Goal: Task Accomplishment & Management: Use online tool/utility

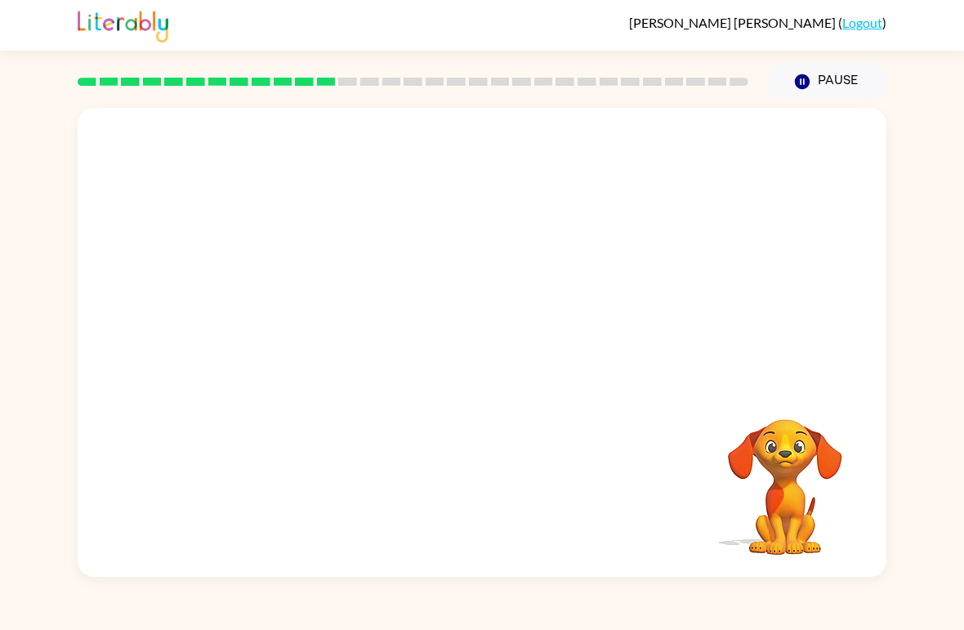
click at [424, 278] on video "Your browser must support playing .mp4 files to use Literably. Please try using…" at bounding box center [482, 246] width 809 height 277
click at [498, 328] on button "button" at bounding box center [482, 351] width 105 height 60
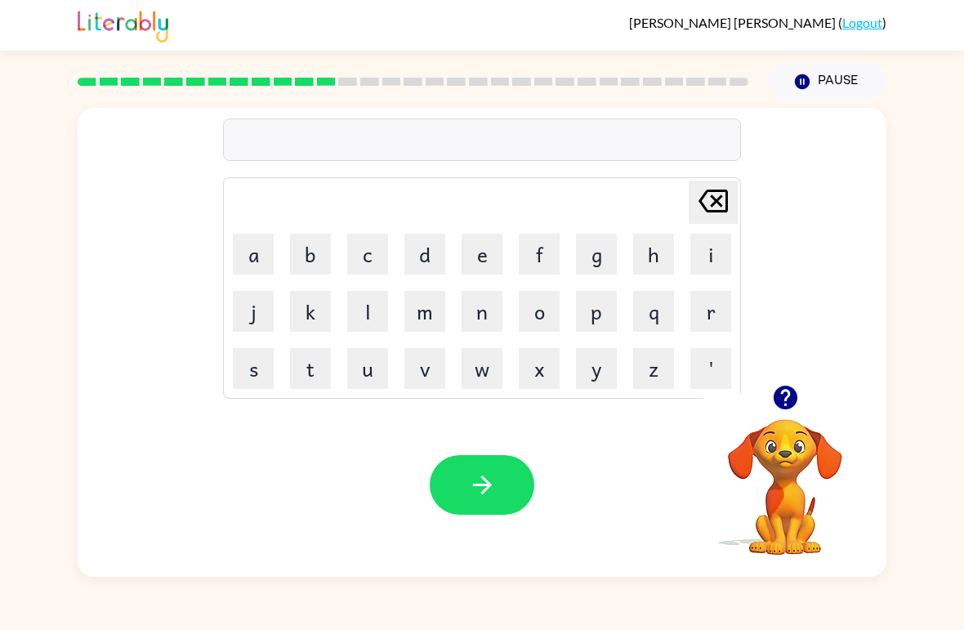
click at [314, 251] on button "b" at bounding box center [310, 254] width 41 height 41
click at [492, 259] on button "e" at bounding box center [482, 254] width 41 height 41
click at [435, 244] on button "d" at bounding box center [424, 254] width 41 height 41
click at [318, 377] on button "t" at bounding box center [310, 368] width 41 height 41
click at [694, 257] on button "i" at bounding box center [710, 254] width 41 height 41
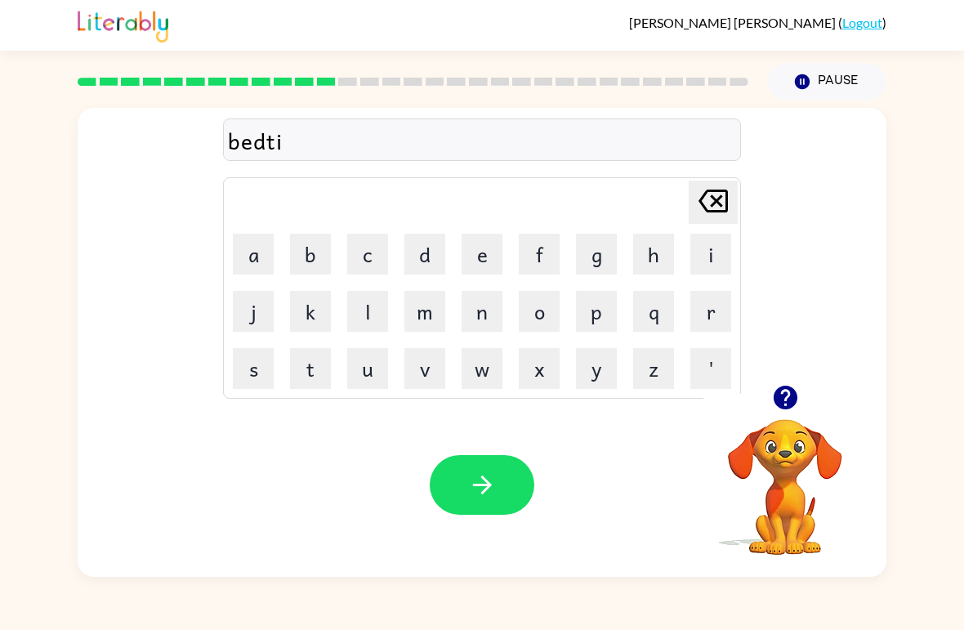
click at [429, 298] on button "m" at bounding box center [424, 311] width 41 height 41
click at [500, 242] on button "e" at bounding box center [482, 254] width 41 height 41
click at [499, 478] on button "button" at bounding box center [482, 485] width 105 height 60
click at [548, 263] on button "f" at bounding box center [539, 254] width 41 height 41
click at [491, 257] on button "e" at bounding box center [482, 254] width 41 height 41
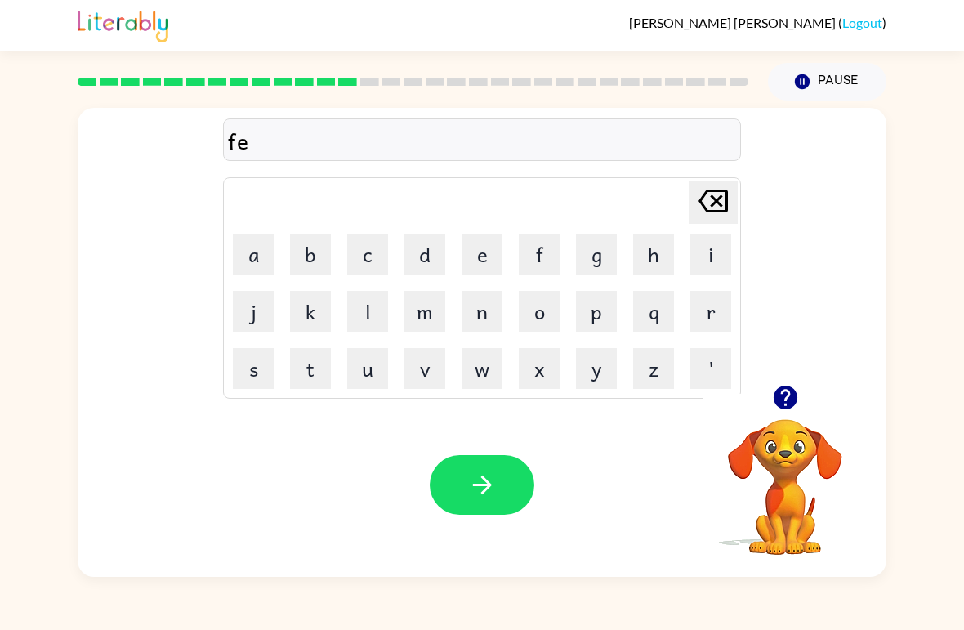
click at [491, 256] on button "e" at bounding box center [482, 254] width 41 height 41
click at [425, 254] on button "d" at bounding box center [424, 254] width 41 height 41
click at [476, 324] on button "n" at bounding box center [482, 311] width 41 height 41
click at [478, 267] on button "e" at bounding box center [482, 254] width 41 height 41
click at [255, 377] on button "s" at bounding box center [253, 368] width 41 height 41
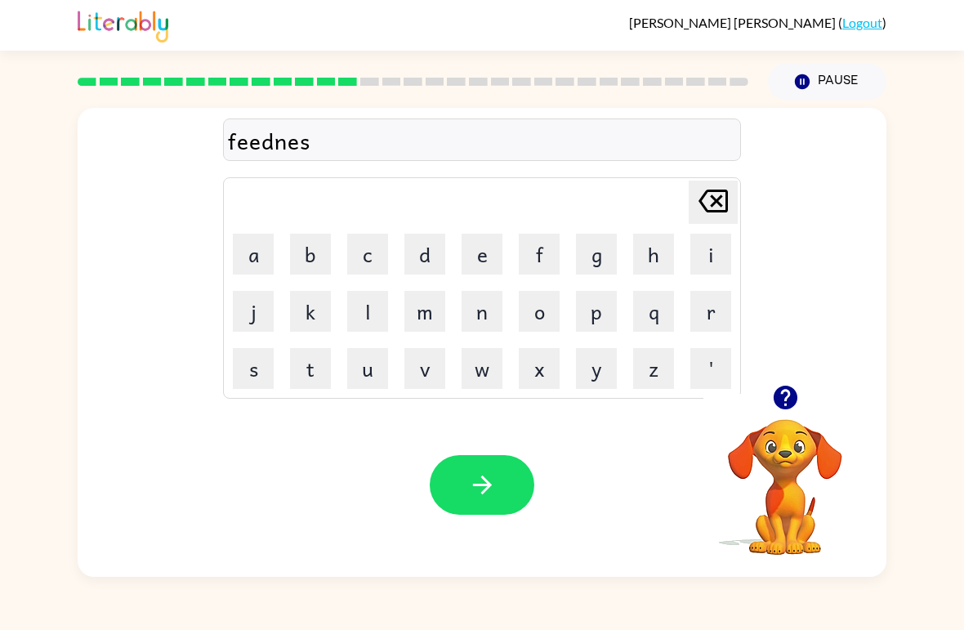
click at [504, 480] on button "button" at bounding box center [482, 485] width 105 height 60
click at [422, 268] on button "d" at bounding box center [424, 254] width 41 height 41
click at [474, 258] on button "e" at bounding box center [482, 254] width 41 height 41
click at [363, 308] on button "l" at bounding box center [367, 311] width 41 height 41
click at [252, 255] on button "a" at bounding box center [253, 254] width 41 height 41
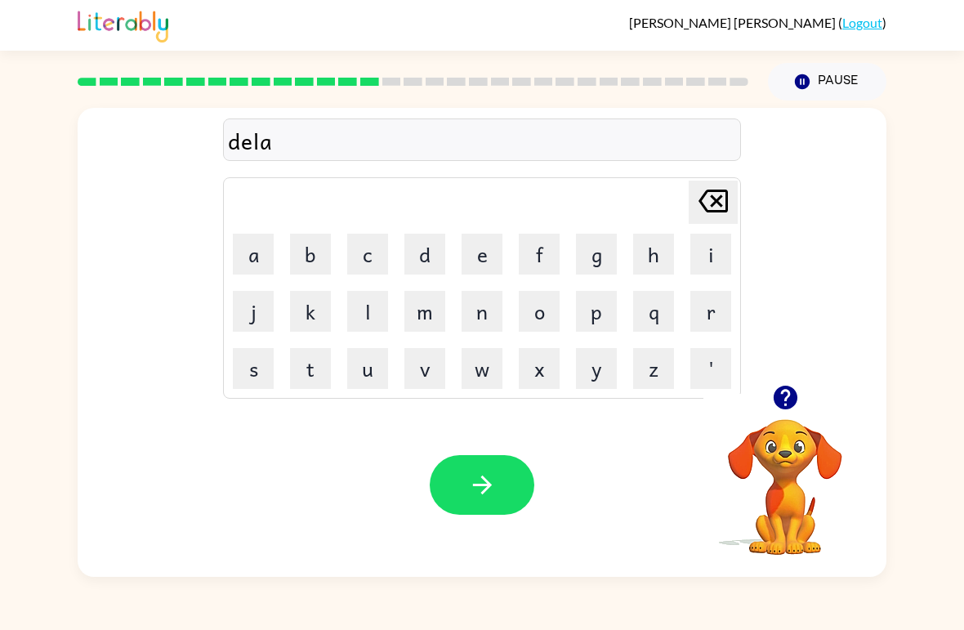
click at [474, 246] on button "e" at bounding box center [482, 254] width 41 height 41
click at [506, 475] on button "button" at bounding box center [482, 485] width 105 height 60
click at [325, 373] on button "t" at bounding box center [310, 368] width 41 height 41
click at [370, 377] on button "u" at bounding box center [367, 368] width 41 height 41
click at [702, 330] on button "r" at bounding box center [710, 311] width 41 height 41
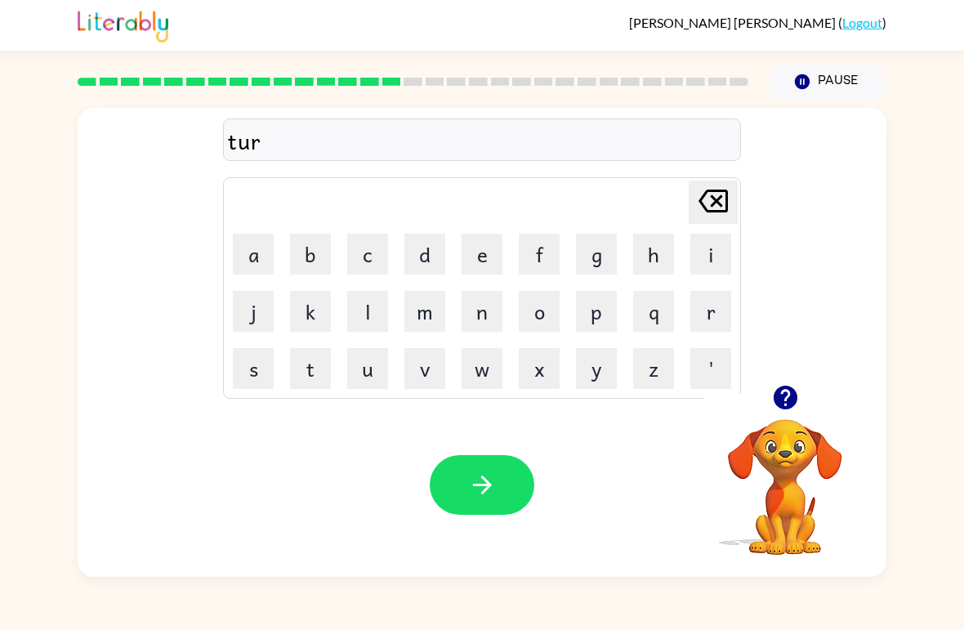
click at [476, 317] on button "n" at bounding box center [482, 311] width 41 height 41
click at [714, 193] on icon at bounding box center [712, 201] width 29 height 23
click at [426, 323] on button "m" at bounding box center [424, 311] width 41 height 41
click at [515, 482] on button "button" at bounding box center [482, 485] width 105 height 60
click at [765, 414] on div at bounding box center [784, 398] width 163 height 42
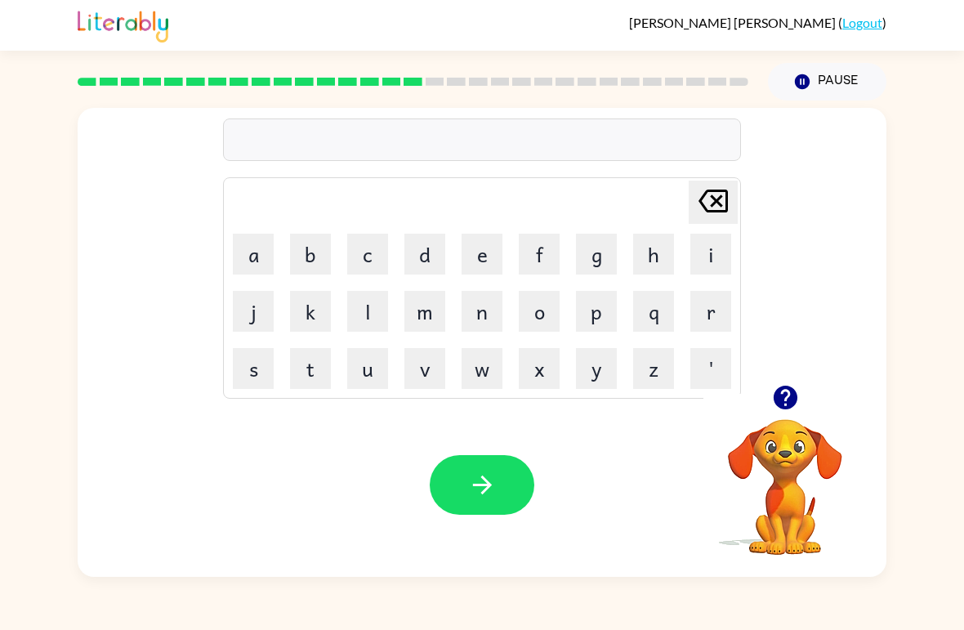
click at [787, 404] on icon "button" at bounding box center [785, 398] width 24 height 24
click at [253, 388] on button "s" at bounding box center [253, 368] width 41 height 41
click at [495, 259] on button "e" at bounding box center [482, 254] width 41 height 41
click at [498, 270] on button "e" at bounding box center [482, 254] width 41 height 41
click at [424, 249] on button "d" at bounding box center [424, 254] width 41 height 41
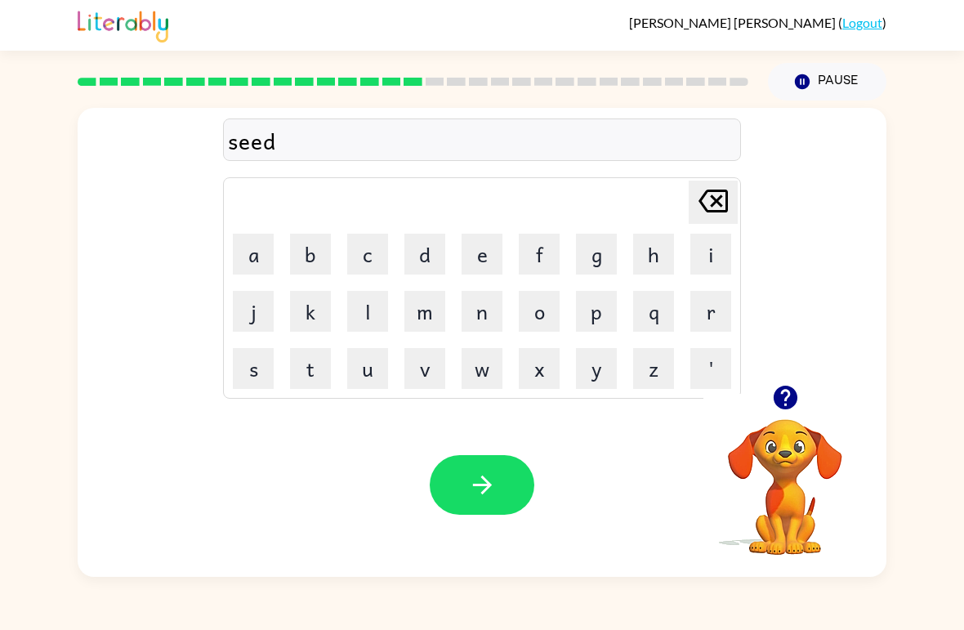
click at [310, 385] on button "t" at bounding box center [310, 368] width 41 height 41
click at [498, 482] on button "button" at bounding box center [482, 485] width 105 height 60
click at [312, 244] on button "b" at bounding box center [310, 254] width 41 height 41
click at [722, 316] on button "r" at bounding box center [710, 311] width 41 height 41
click at [724, 248] on button "i" at bounding box center [710, 254] width 41 height 41
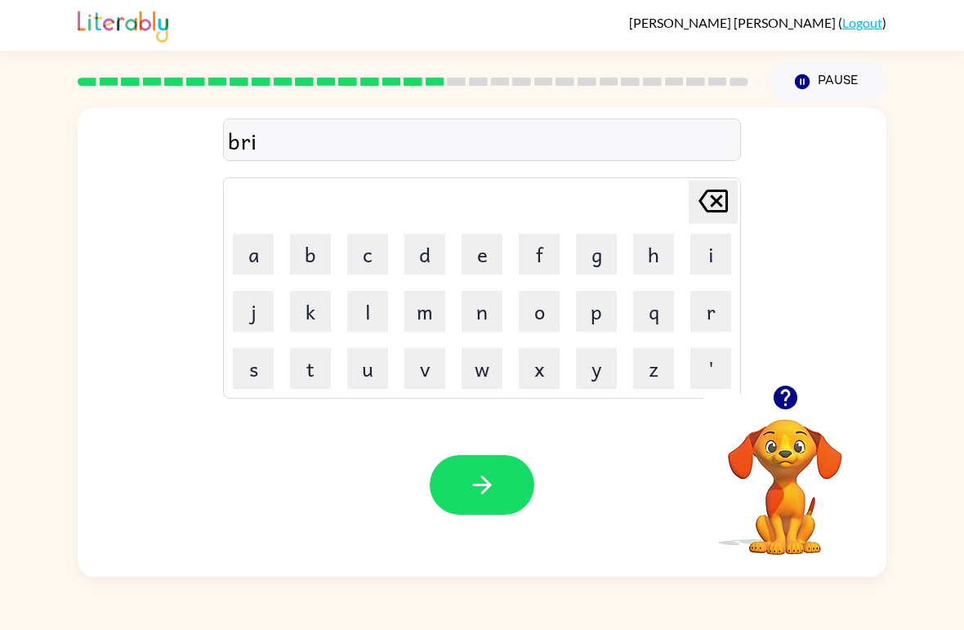
click at [693, 255] on button "i" at bounding box center [710, 254] width 41 height 41
click at [479, 319] on button "n" at bounding box center [482, 311] width 41 height 41
click at [492, 486] on icon "button" at bounding box center [482, 485] width 29 height 29
click at [593, 311] on button "p" at bounding box center [596, 311] width 41 height 41
click at [381, 315] on button "l" at bounding box center [367, 311] width 41 height 41
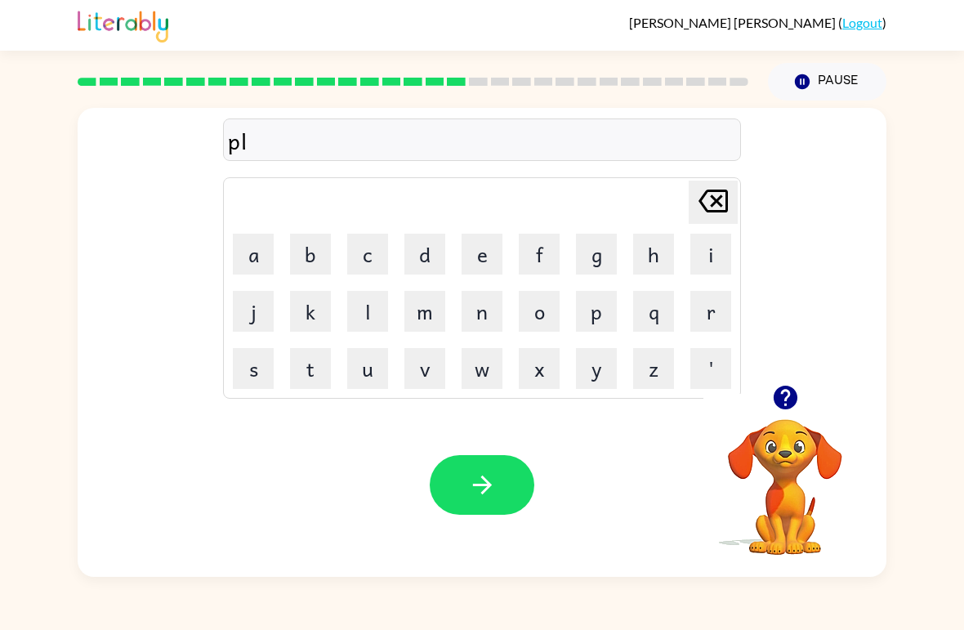
click at [234, 264] on button "a" at bounding box center [253, 254] width 41 height 41
click at [265, 372] on button "s" at bounding box center [253, 368] width 41 height 41
click at [318, 371] on button "t" at bounding box center [310, 368] width 41 height 41
click at [707, 262] on button "i" at bounding box center [710, 254] width 41 height 41
click at [373, 236] on button "c" at bounding box center [367, 254] width 41 height 41
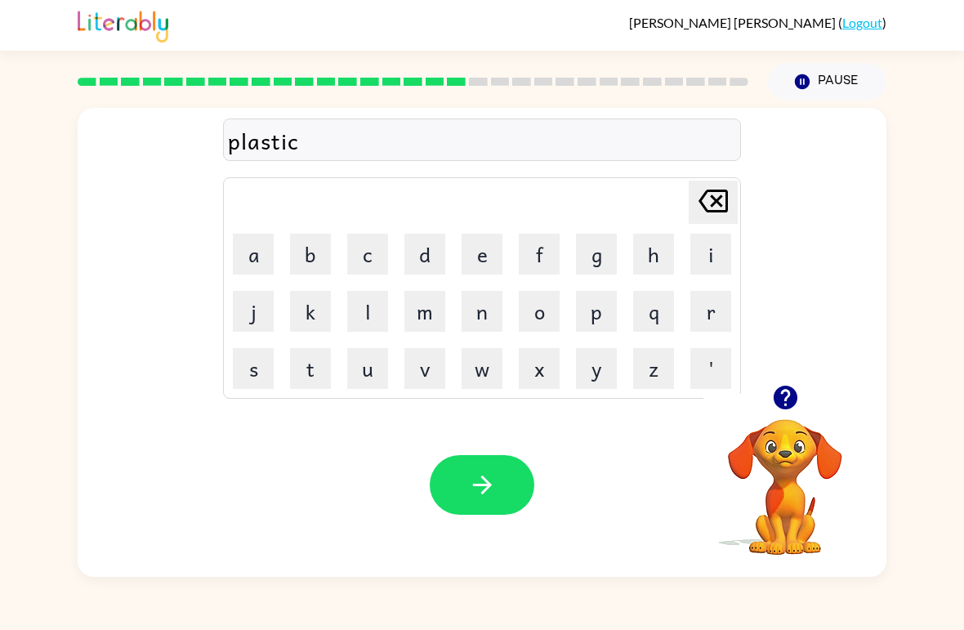
click at [506, 484] on button "button" at bounding box center [482, 485] width 105 height 60
click at [435, 254] on button "d" at bounding box center [424, 254] width 41 height 41
click at [721, 256] on button "i" at bounding box center [710, 254] width 41 height 41
click at [258, 371] on button "s" at bounding box center [253, 368] width 41 height 41
click at [604, 308] on button "p" at bounding box center [596, 311] width 41 height 41
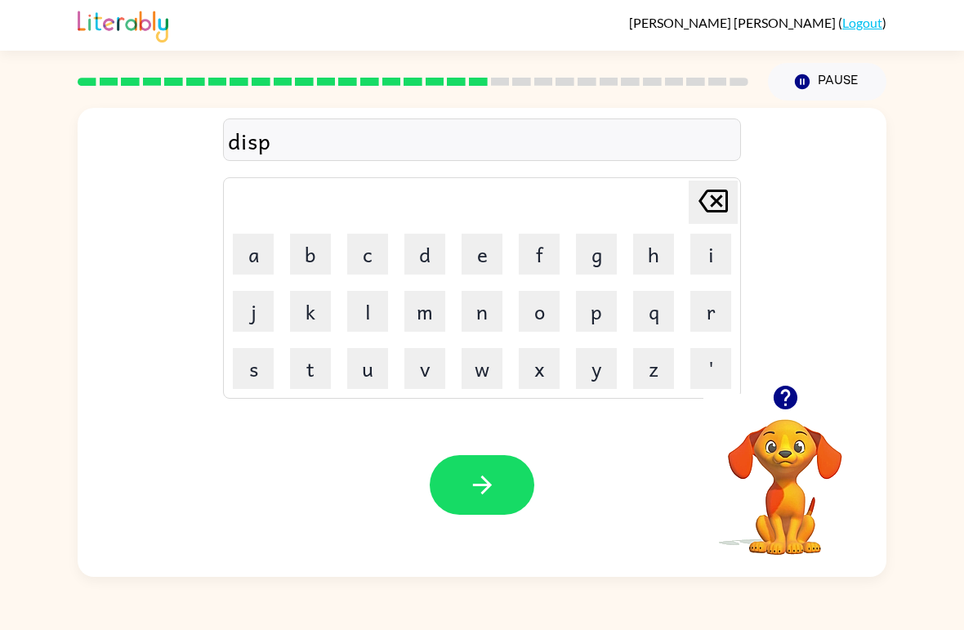
click at [376, 305] on button "l" at bounding box center [367, 311] width 41 height 41
click at [246, 235] on button "a" at bounding box center [253, 254] width 41 height 41
click at [600, 374] on button "y" at bounding box center [596, 368] width 41 height 41
click at [478, 470] on button "button" at bounding box center [482, 485] width 105 height 60
click at [421, 244] on button "d" at bounding box center [424, 254] width 41 height 41
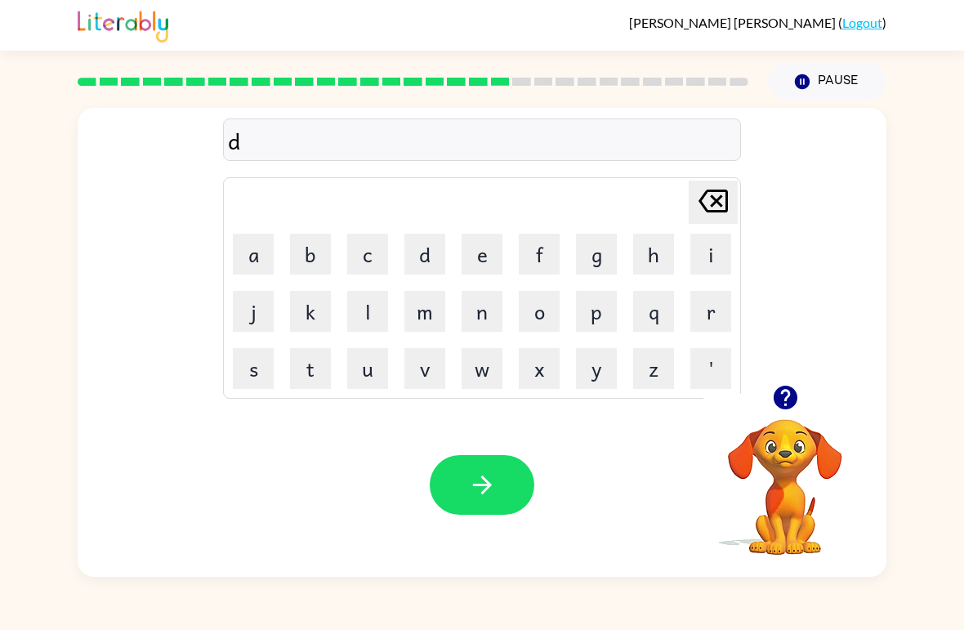
click at [488, 251] on button "e" at bounding box center [482, 254] width 41 height 41
click at [257, 368] on button "s" at bounding box center [253, 368] width 41 height 41
click at [323, 361] on button "t" at bounding box center [310, 368] width 41 height 41
click at [711, 253] on button "i" at bounding box center [710, 254] width 41 height 41
click at [291, 372] on button "t" at bounding box center [310, 368] width 41 height 41
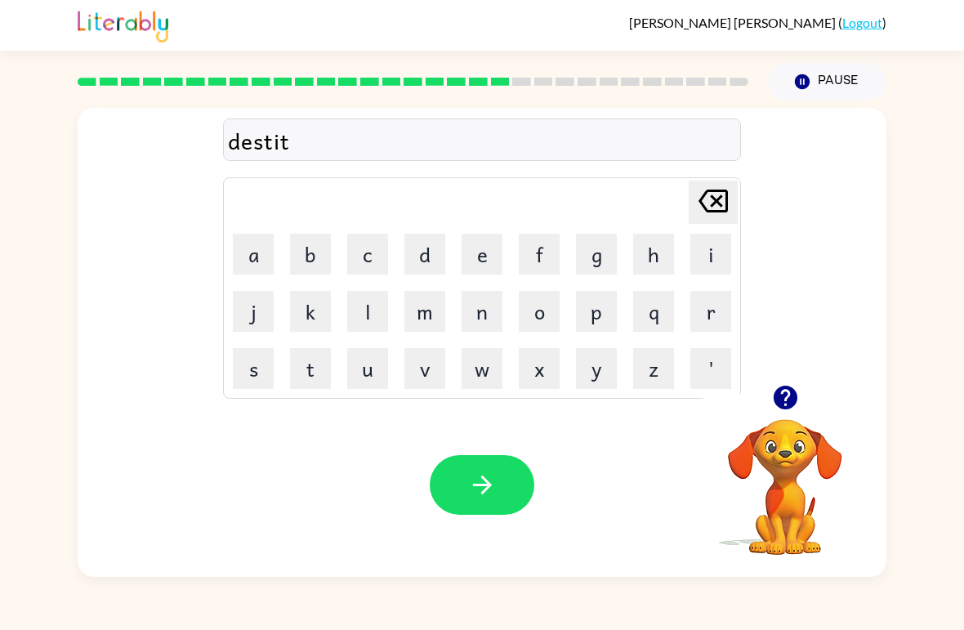
click at [489, 486] on icon "button" at bounding box center [481, 484] width 19 height 19
click at [247, 371] on button "s" at bounding box center [253, 368] width 41 height 41
click at [491, 261] on button "e" at bounding box center [482, 254] width 41 height 41
click at [484, 321] on button "n" at bounding box center [482, 311] width 41 height 41
click at [318, 370] on button "t" at bounding box center [310, 368] width 41 height 41
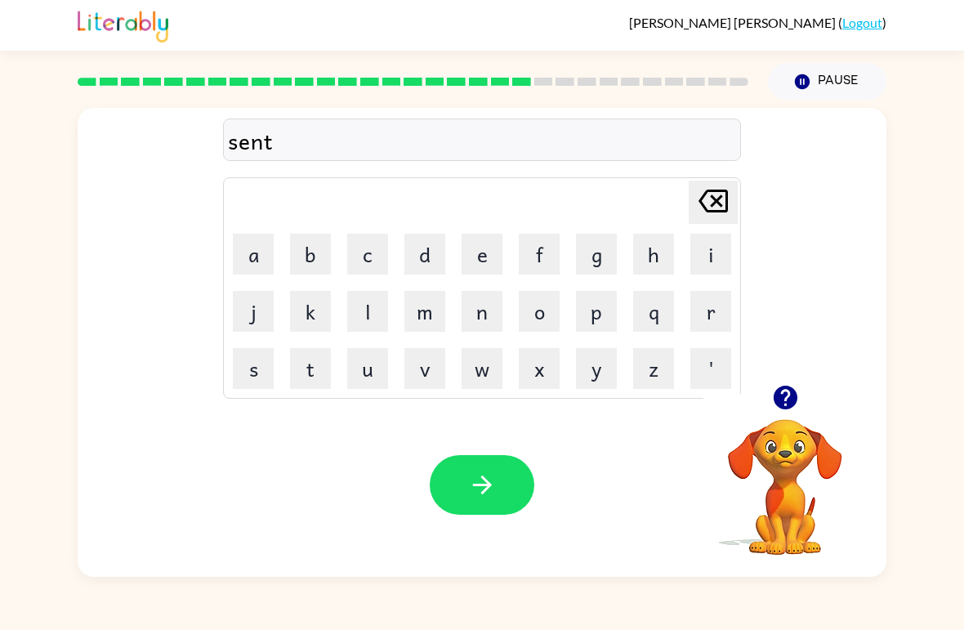
click at [720, 254] on button "i" at bounding box center [710, 254] width 41 height 41
click at [599, 323] on button "p" at bounding box center [596, 311] width 41 height 41
click at [715, 270] on button "i" at bounding box center [710, 254] width 41 height 41
click at [509, 448] on div "Your browser must support playing .mp4 files to use Literably. Please try using…" at bounding box center [482, 485] width 809 height 184
click at [499, 471] on button "button" at bounding box center [482, 485] width 105 height 60
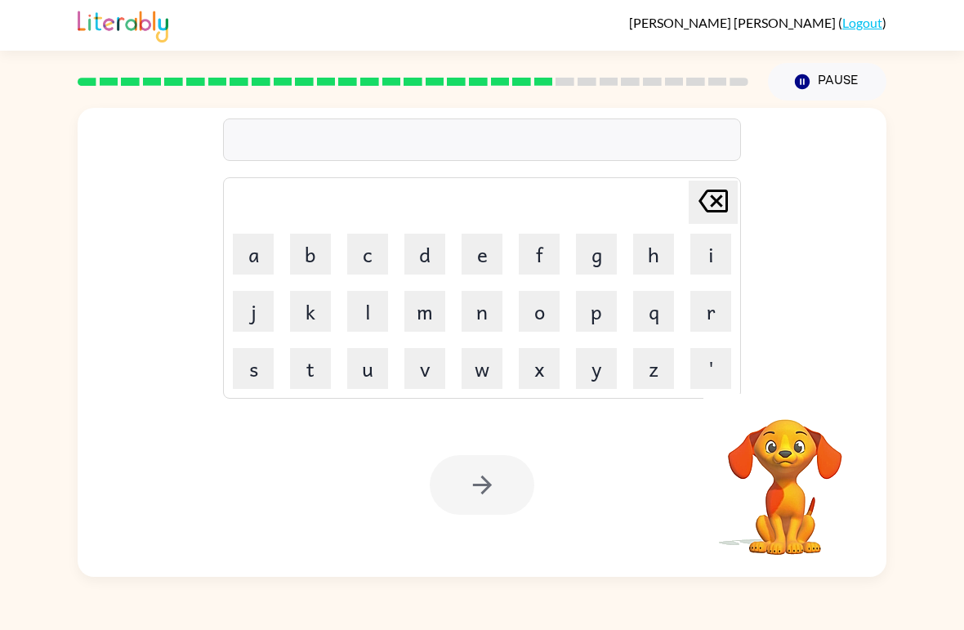
click at [717, 315] on button "r" at bounding box center [710, 311] width 41 height 41
click at [718, 246] on button "i" at bounding box center [710, 254] width 41 height 41
click at [478, 319] on button "n" at bounding box center [482, 311] width 41 height 41
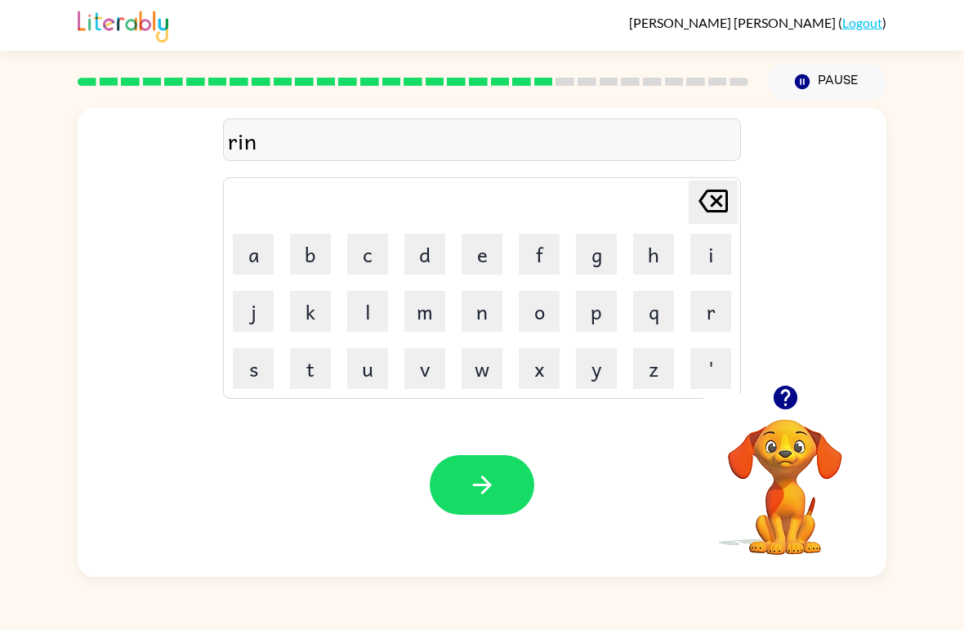
click at [371, 270] on button "c" at bounding box center [367, 254] width 41 height 41
click at [530, 323] on button "o" at bounding box center [539, 311] width 41 height 41
click at [339, 379] on table "Delete Delete last character input a b c d e f g h i j k l m n o p q r s t u v …" at bounding box center [482, 288] width 516 height 220
click at [381, 371] on button "u" at bounding box center [367, 368] width 41 height 41
click at [300, 386] on button "t" at bounding box center [310, 368] width 41 height 41
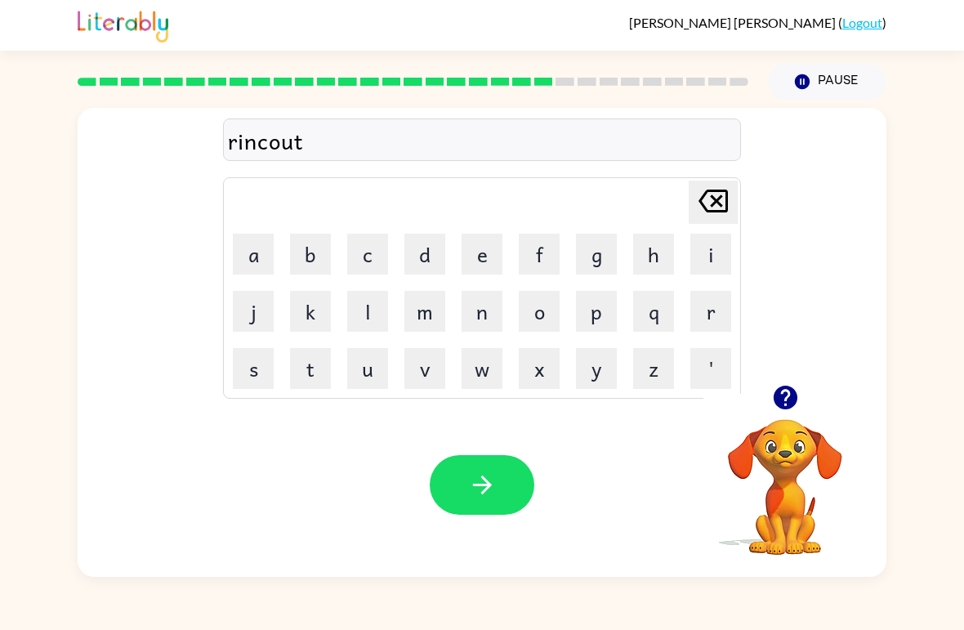
click at [466, 477] on button "button" at bounding box center [482, 485] width 105 height 60
click at [421, 329] on button "m" at bounding box center [424, 311] width 41 height 41
click at [263, 255] on button "a" at bounding box center [253, 254] width 41 height 41
click at [717, 301] on button "r" at bounding box center [710, 311] width 41 height 41
click at [383, 250] on button "c" at bounding box center [367, 254] width 41 height 41
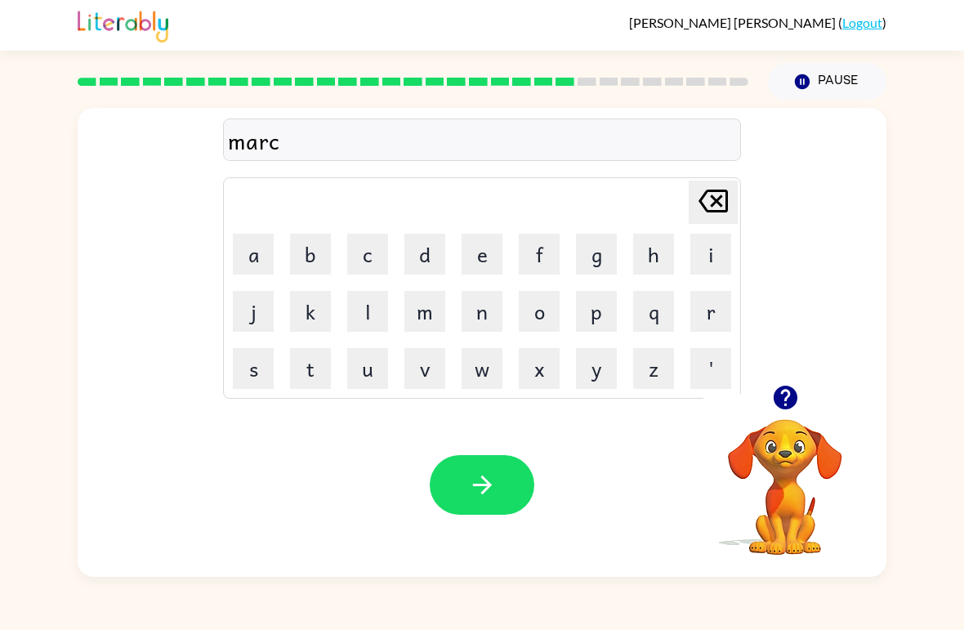
click at [486, 253] on button "e" at bounding box center [482, 254] width 41 height 41
click at [712, 308] on button "r" at bounding box center [710, 311] width 41 height 41
click at [475, 483] on icon "button" at bounding box center [482, 485] width 29 height 29
click at [771, 399] on icon "button" at bounding box center [785, 397] width 29 height 29
click at [264, 247] on button "a" at bounding box center [253, 254] width 41 height 41
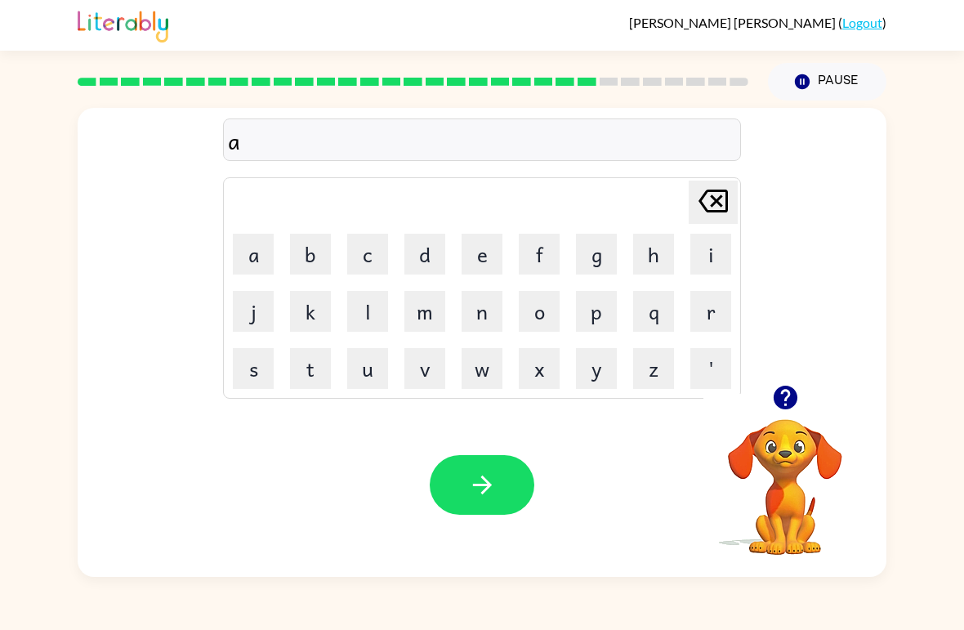
click at [422, 381] on button "v" at bounding box center [424, 368] width 41 height 41
click at [248, 246] on button "a" at bounding box center [253, 254] width 41 height 41
click at [493, 310] on button "n" at bounding box center [482, 311] width 41 height 41
click at [238, 375] on button "s" at bounding box center [253, 368] width 41 height 41
click at [695, 256] on button "i" at bounding box center [710, 254] width 41 height 41
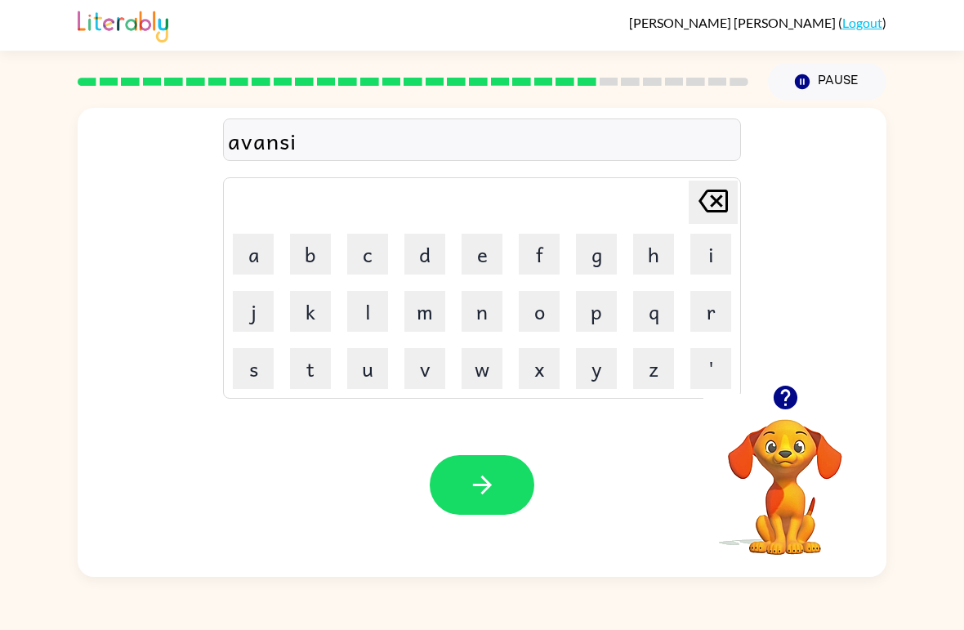
click at [479, 307] on button "n" at bounding box center [482, 311] width 41 height 41
click at [600, 257] on button "g" at bounding box center [596, 254] width 41 height 41
click at [478, 477] on icon "button" at bounding box center [482, 485] width 29 height 29
click at [596, 254] on button "g" at bounding box center [596, 254] width 41 height 41
click at [263, 248] on button "a" at bounding box center [253, 254] width 41 height 41
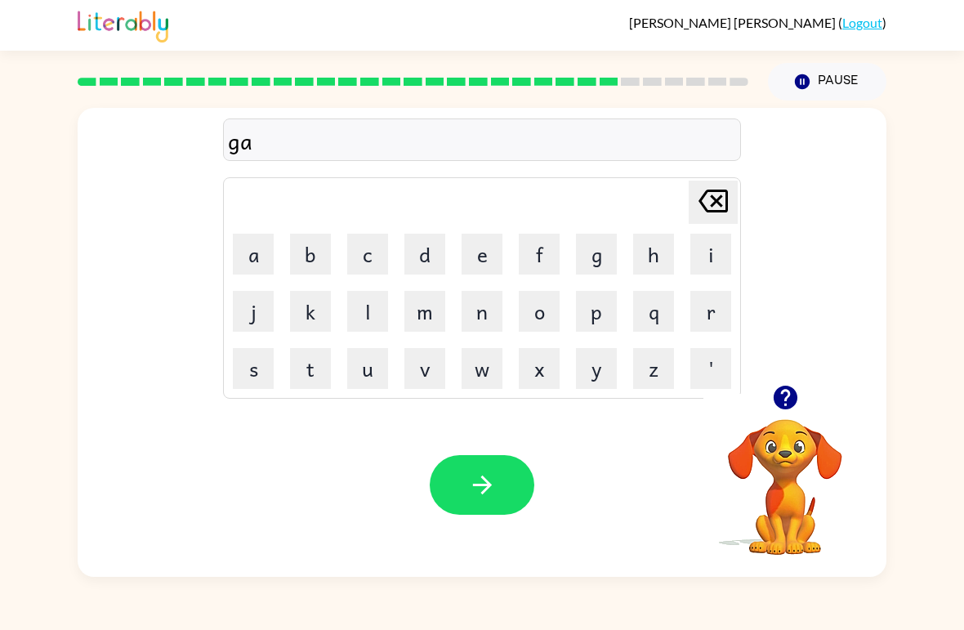
click at [307, 256] on button "b" at bounding box center [310, 254] width 41 height 41
click at [399, 310] on td "m" at bounding box center [425, 311] width 56 height 56
click at [706, 254] on button "i" at bounding box center [710, 254] width 41 height 41
click at [477, 327] on button "n" at bounding box center [482, 311] width 41 height 41
click at [721, 200] on icon "Delete Delete last character input" at bounding box center [712, 200] width 39 height 39
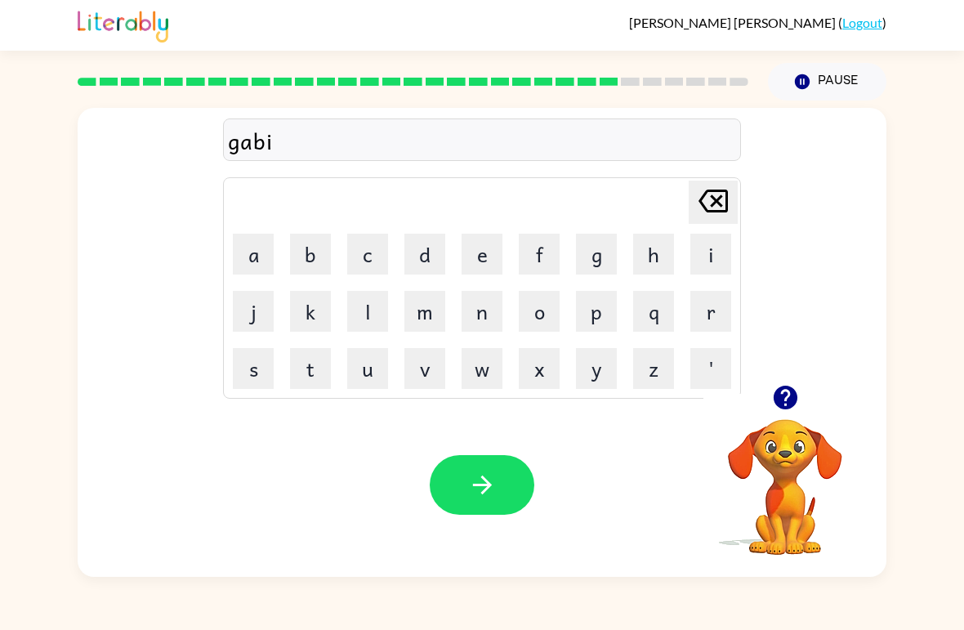
click at [368, 312] on button "l" at bounding box center [367, 311] width 41 height 41
click at [705, 193] on icon at bounding box center [712, 201] width 29 height 23
click at [351, 331] on button "l" at bounding box center [367, 311] width 41 height 41
click at [712, 265] on button "i" at bounding box center [710, 254] width 41 height 41
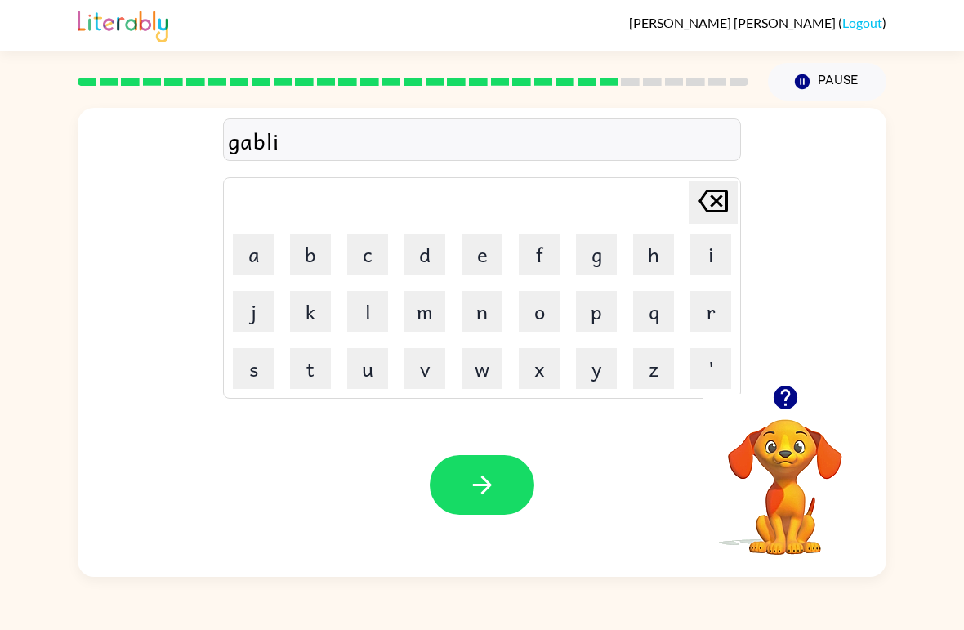
click at [488, 307] on button "n" at bounding box center [482, 311] width 41 height 41
click at [482, 466] on button "button" at bounding box center [482, 485] width 105 height 60
click at [605, 256] on button "g" at bounding box center [596, 254] width 41 height 41
click at [253, 252] on button "a" at bounding box center [253, 254] width 41 height 41
click at [424, 363] on button "v" at bounding box center [424, 368] width 41 height 41
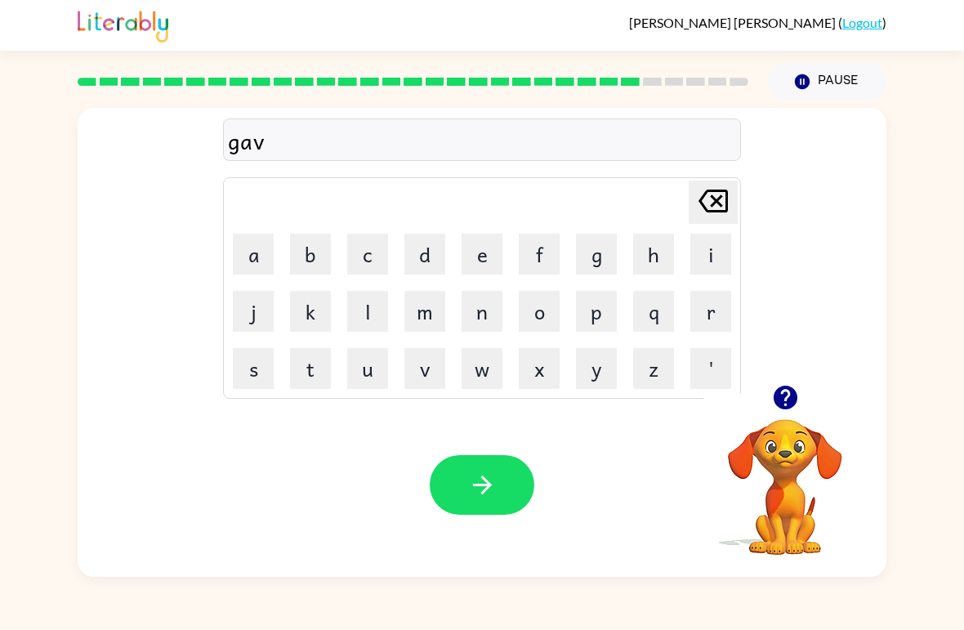
click at [466, 258] on button "e" at bounding box center [482, 254] width 41 height 41
click at [707, 311] on button "r" at bounding box center [710, 311] width 41 height 41
click at [432, 320] on button "m" at bounding box center [424, 311] width 41 height 41
click at [483, 264] on button "e" at bounding box center [482, 254] width 41 height 41
click at [489, 327] on button "n" at bounding box center [482, 311] width 41 height 41
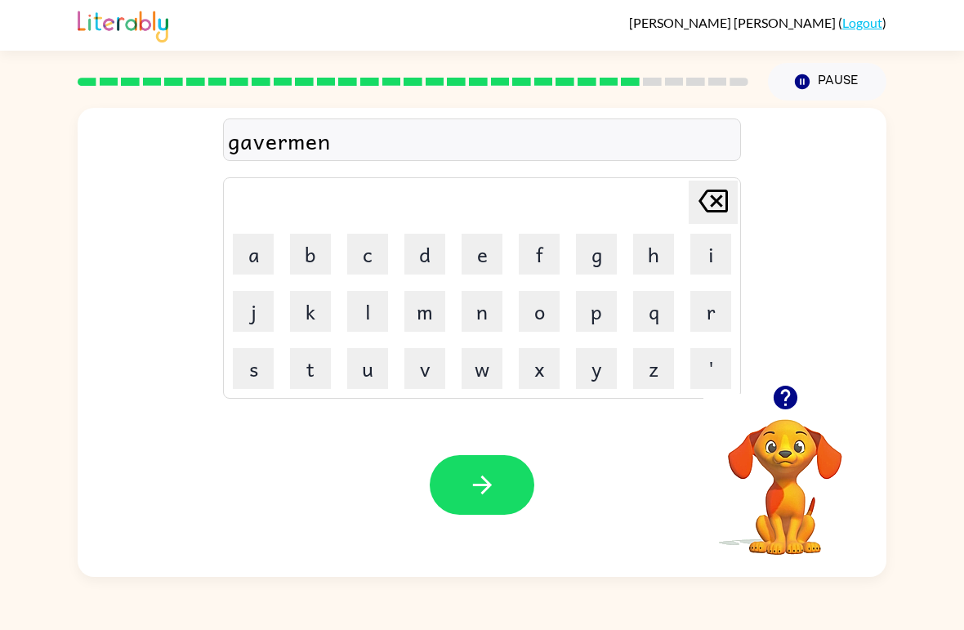
click at [323, 372] on button "t" at bounding box center [310, 368] width 41 height 41
click at [497, 490] on button "button" at bounding box center [482, 485] width 105 height 60
click at [267, 368] on button "s" at bounding box center [253, 368] width 41 height 41
click at [306, 377] on button "t" at bounding box center [310, 368] width 41 height 41
click at [711, 311] on button "r" at bounding box center [710, 311] width 41 height 41
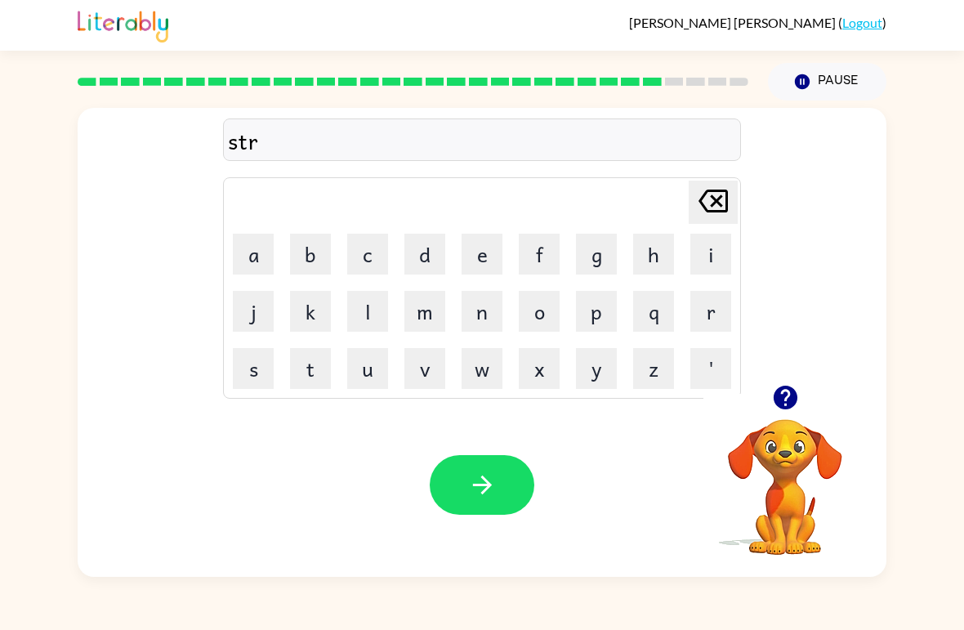
click at [270, 248] on button "a" at bounding box center [253, 254] width 41 height 41
click at [697, 252] on button "i" at bounding box center [710, 254] width 41 height 41
click at [493, 312] on button "n" at bounding box center [482, 311] width 41 height 41
click at [468, 475] on icon "button" at bounding box center [482, 485] width 29 height 29
click at [266, 372] on button "s" at bounding box center [253, 368] width 41 height 41
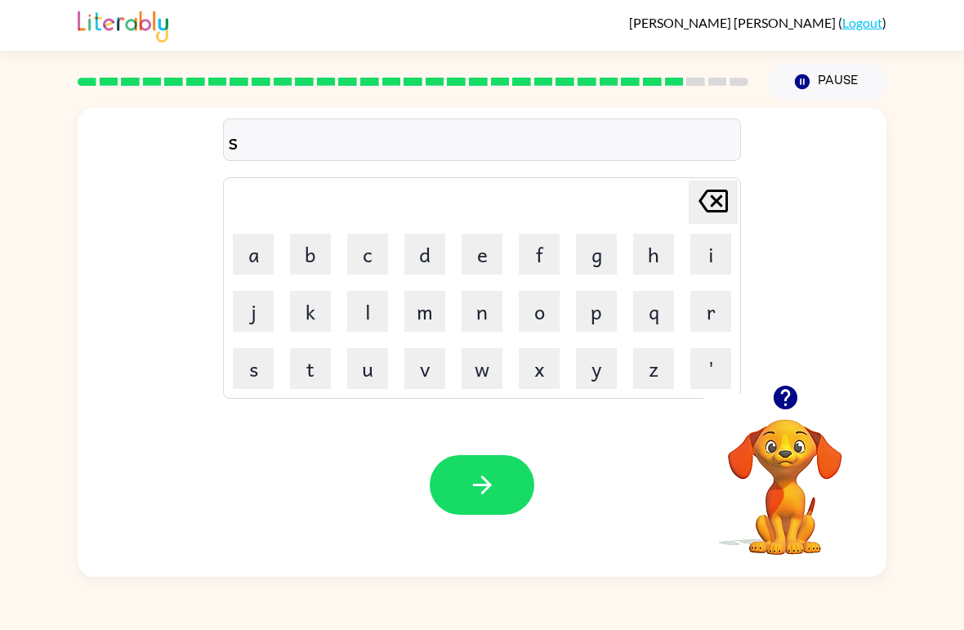
click at [666, 253] on button "h" at bounding box center [653, 254] width 41 height 41
click at [254, 260] on button "a" at bounding box center [253, 254] width 41 height 41
click at [593, 319] on button "p" at bounding box center [596, 311] width 41 height 41
click at [487, 256] on button "e" at bounding box center [482, 254] width 41 height 41
click at [493, 473] on icon "button" at bounding box center [482, 485] width 29 height 29
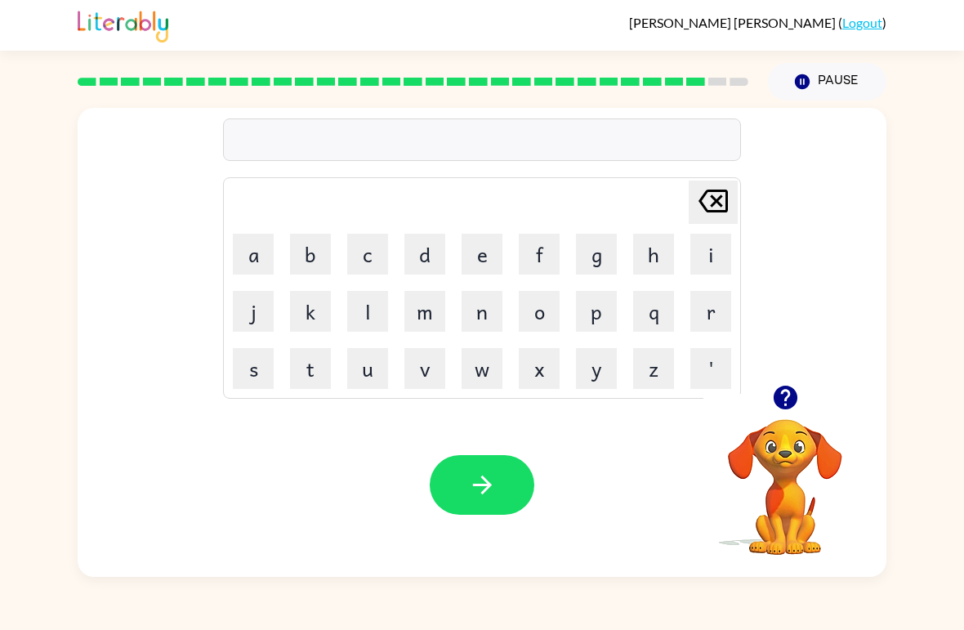
click at [484, 247] on button "e" at bounding box center [482, 254] width 41 height 41
click at [792, 408] on icon "button" at bounding box center [785, 397] width 29 height 29
click at [370, 248] on button "c" at bounding box center [367, 254] width 41 height 41
click at [254, 372] on button "s" at bounding box center [253, 368] width 41 height 41
click at [484, 264] on button "e" at bounding box center [482, 254] width 41 height 41
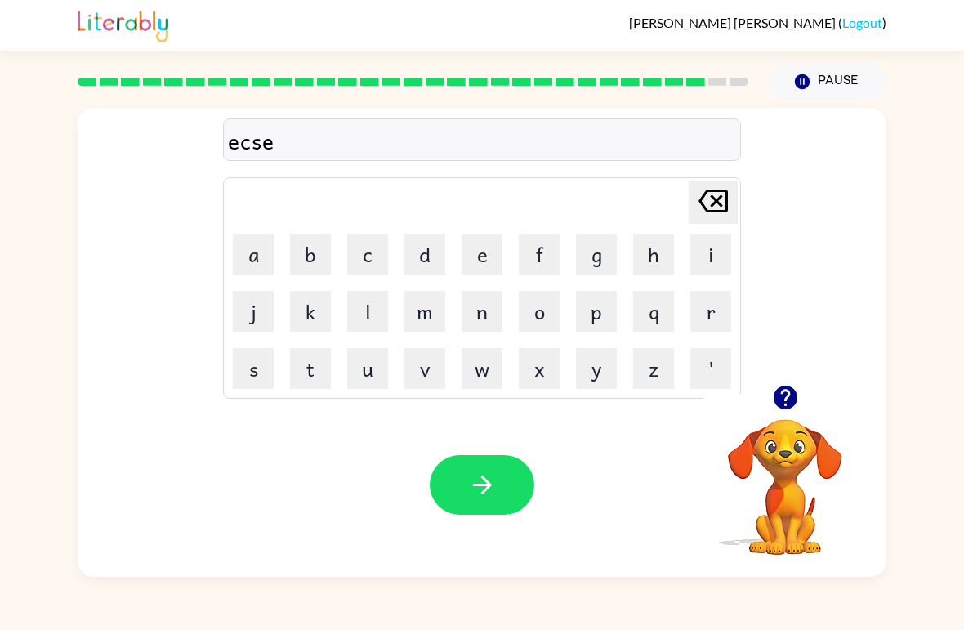
click at [362, 321] on button "l" at bounding box center [367, 311] width 41 height 41
click at [468, 272] on button "e" at bounding box center [482, 254] width 41 height 41
click at [479, 319] on button "n" at bounding box center [482, 311] width 41 height 41
click at [315, 365] on button "t" at bounding box center [310, 368] width 41 height 41
click at [478, 483] on icon "button" at bounding box center [482, 485] width 29 height 29
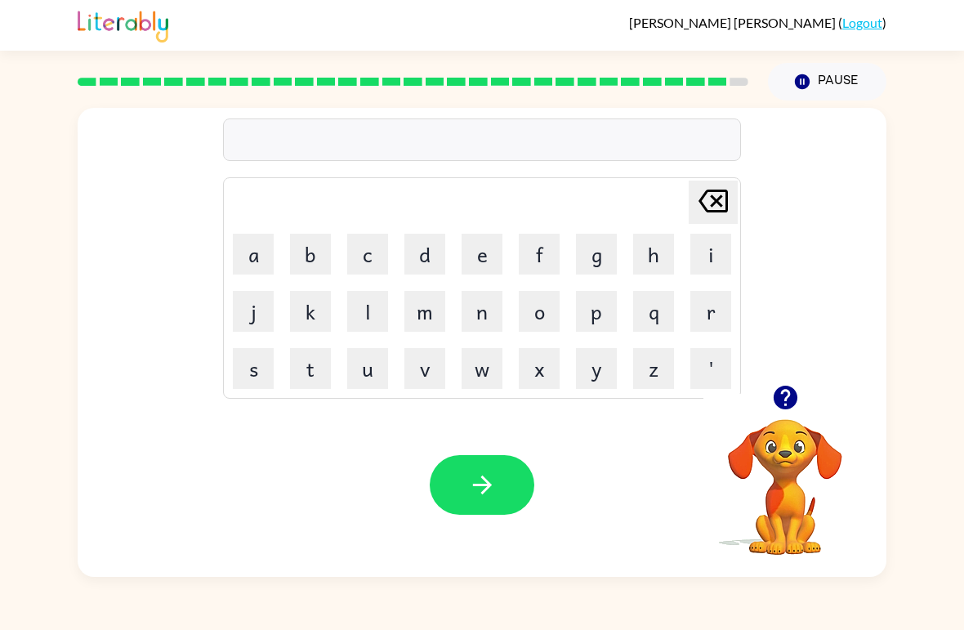
click at [264, 315] on button "j" at bounding box center [253, 311] width 41 height 41
click at [542, 309] on button "o" at bounding box center [539, 311] width 41 height 41
click at [301, 245] on button "b" at bounding box center [310, 254] width 41 height 41
click at [773, 403] on icon "button" at bounding box center [785, 397] width 29 height 29
click at [305, 260] on button "b" at bounding box center [310, 254] width 41 height 41
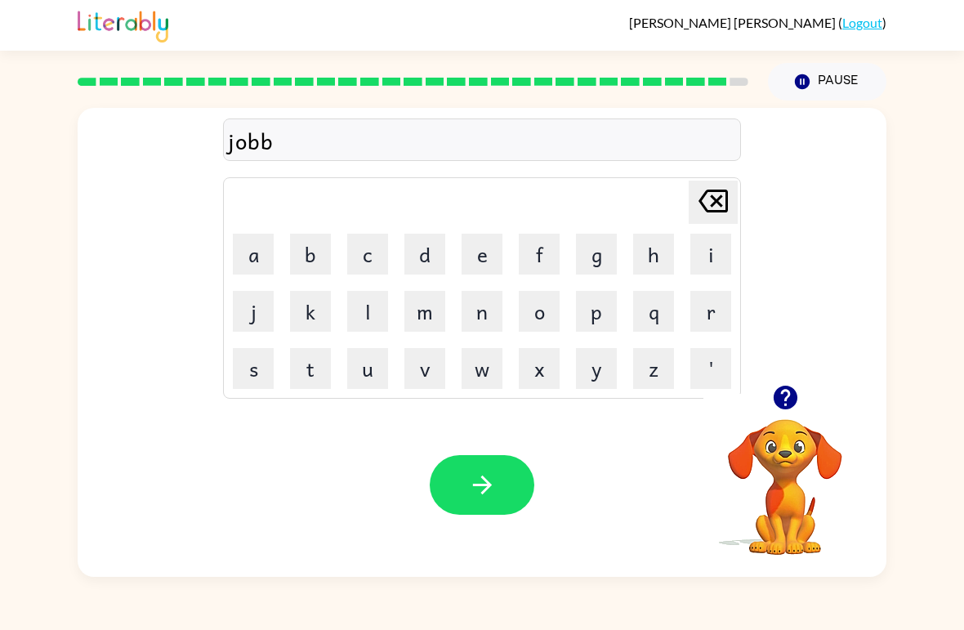
click at [719, 323] on button "r" at bounding box center [710, 311] width 41 height 41
click at [258, 264] on button "a" at bounding box center [253, 254] width 41 height 41
click at [308, 314] on button "k" at bounding box center [310, 311] width 41 height 41
click at [476, 258] on button "e" at bounding box center [482, 254] width 41 height 41
click at [706, 321] on button "r" at bounding box center [710, 311] width 41 height 41
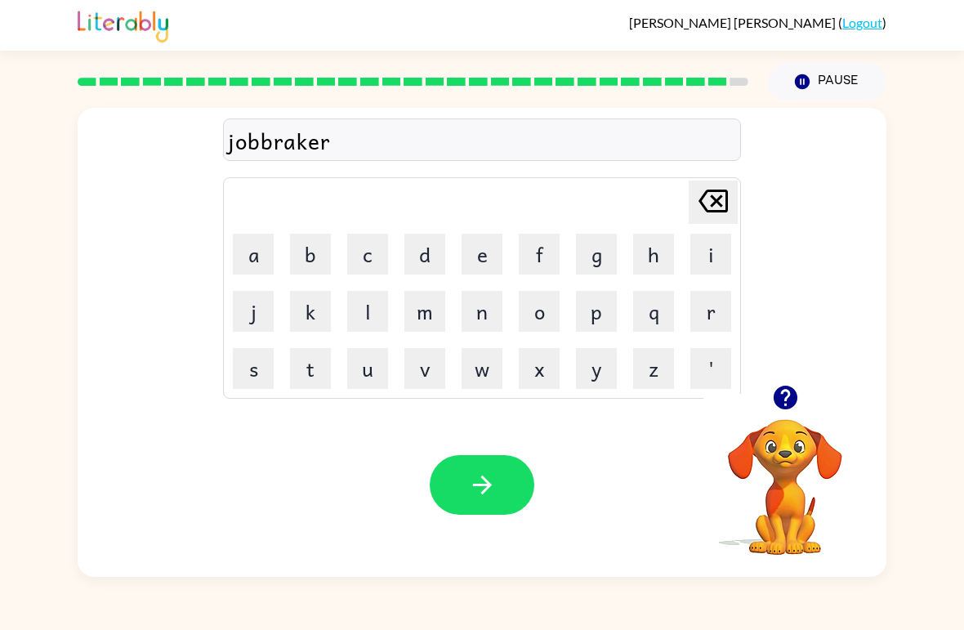
click at [485, 469] on button "button" at bounding box center [482, 485] width 105 height 60
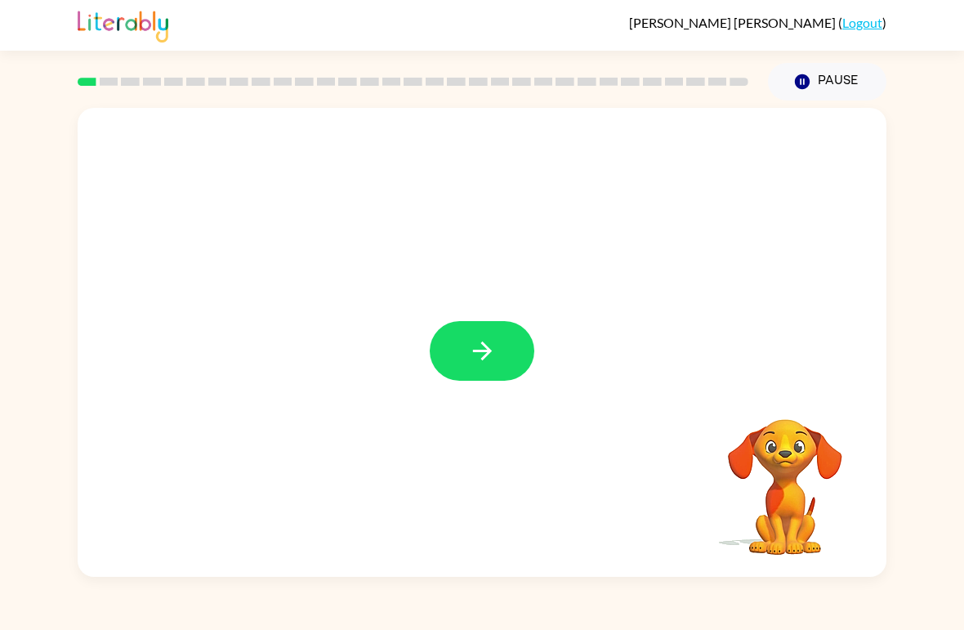
click at [474, 342] on icon "button" at bounding box center [482, 351] width 29 height 29
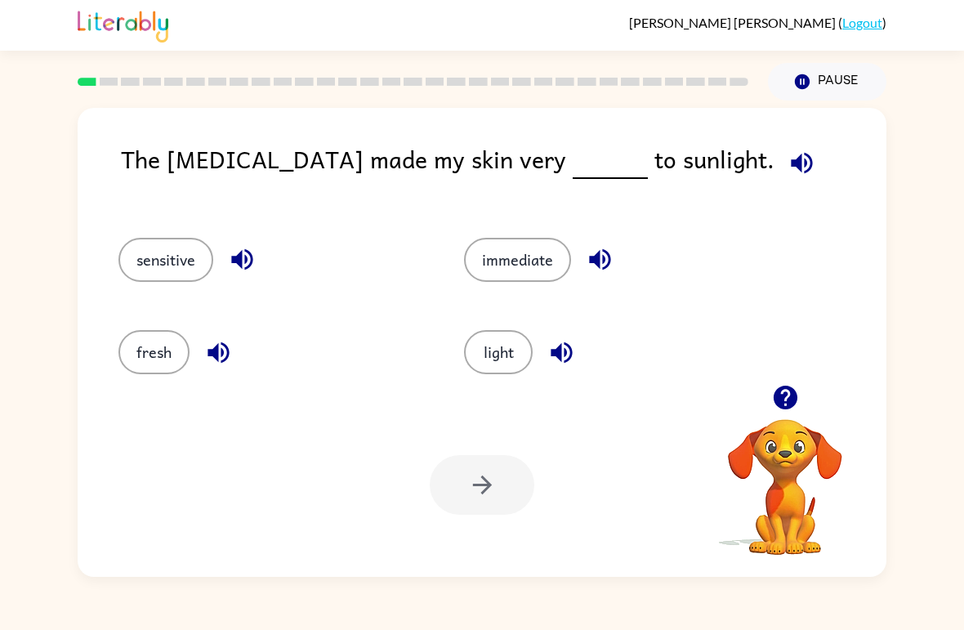
click at [173, 355] on button "fresh" at bounding box center [153, 352] width 71 height 44
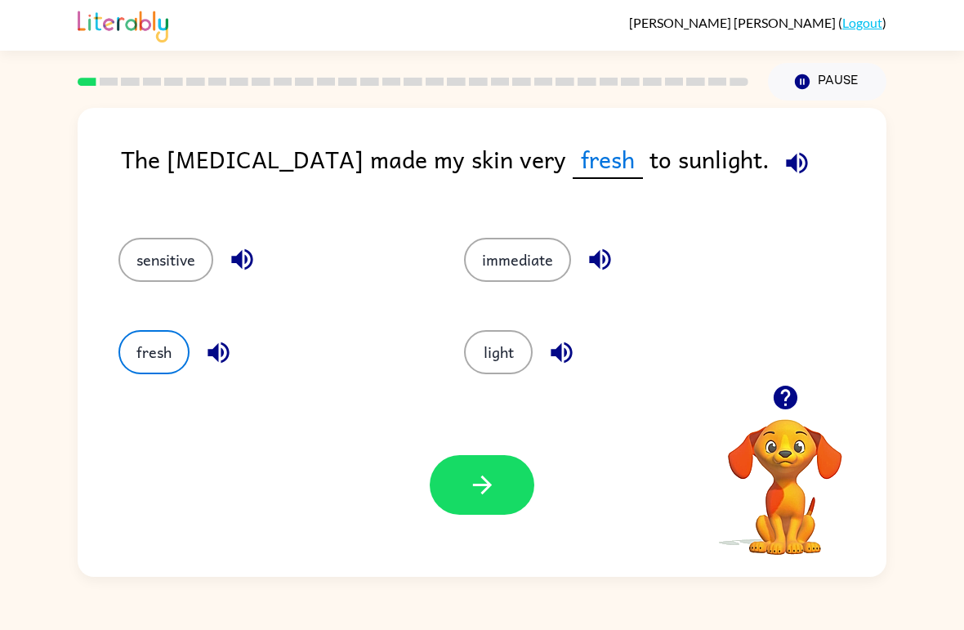
click at [502, 493] on button "button" at bounding box center [482, 485] width 105 height 60
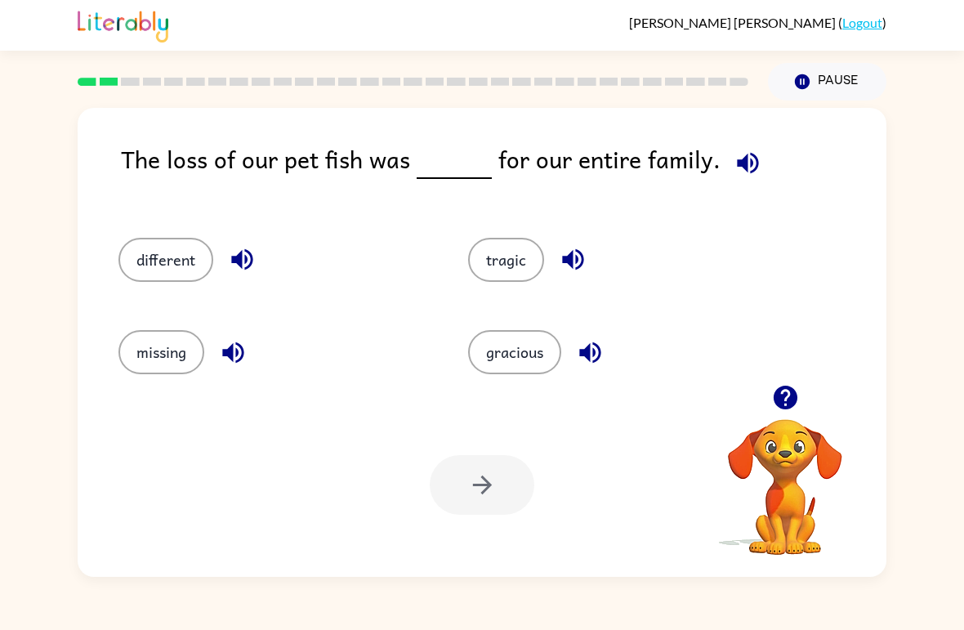
click at [174, 351] on button "missing" at bounding box center [161, 352] width 86 height 44
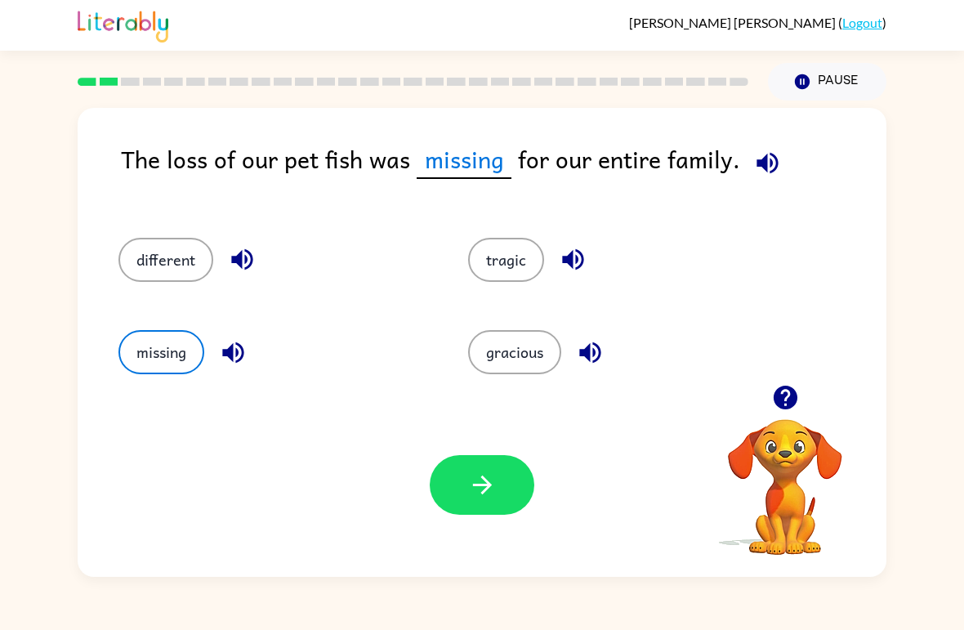
click at [476, 468] on button "button" at bounding box center [482, 485] width 105 height 60
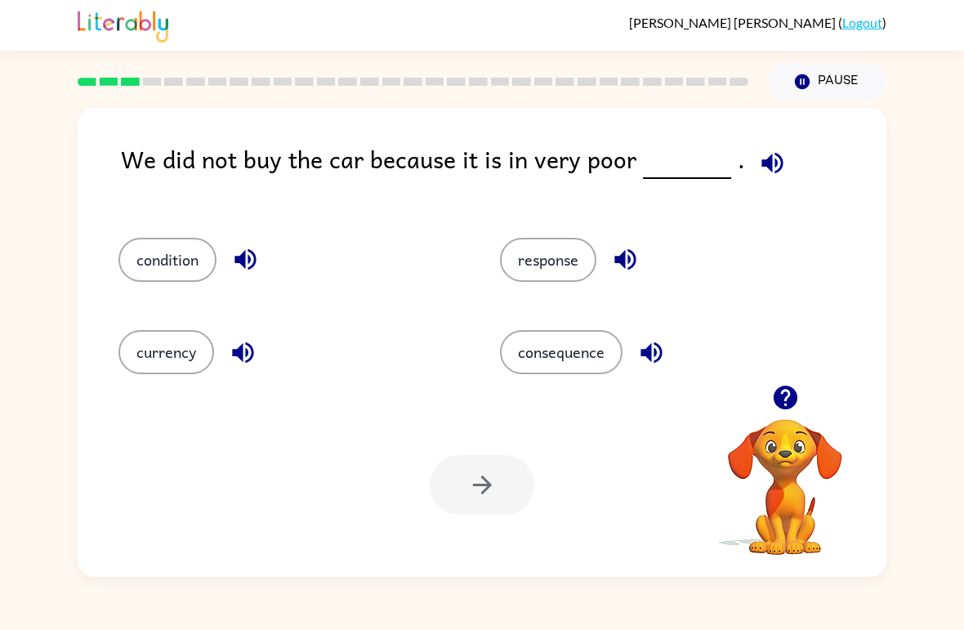
click at [550, 350] on button "consequence" at bounding box center [561, 352] width 123 height 44
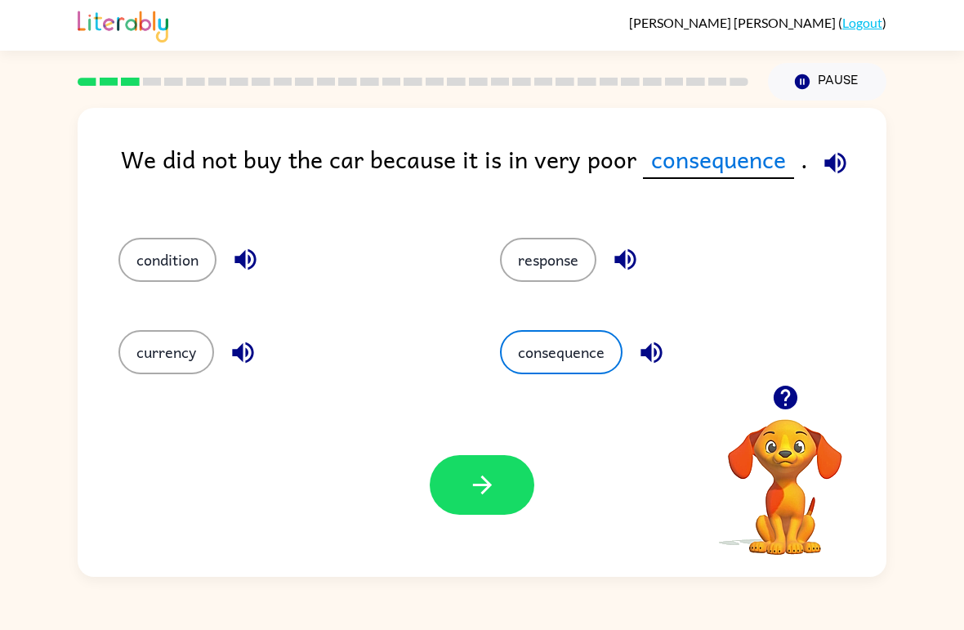
click at [453, 488] on button "button" at bounding box center [482, 485] width 105 height 60
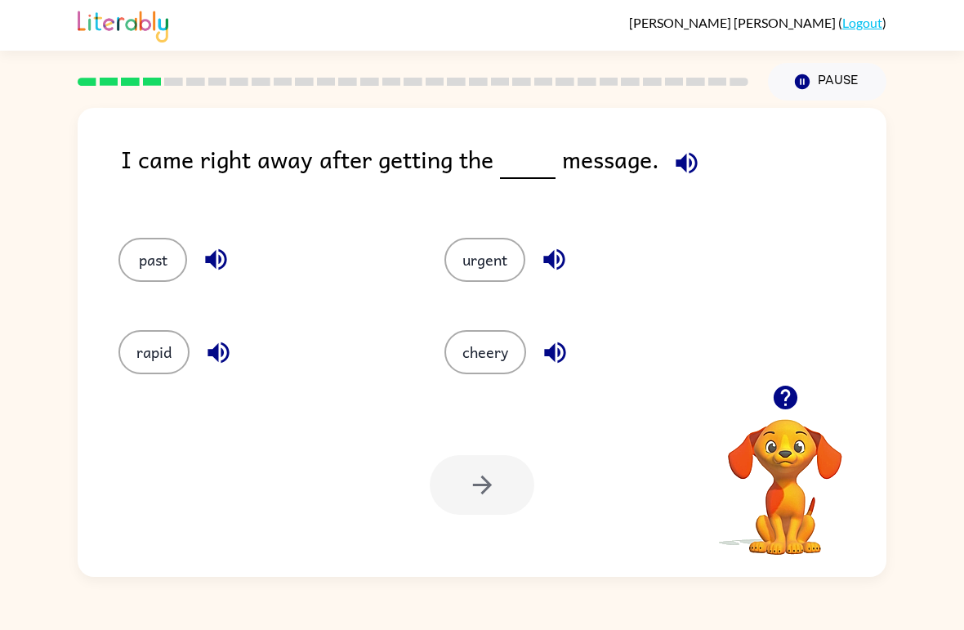
click at [152, 275] on button "past" at bounding box center [152, 260] width 69 height 44
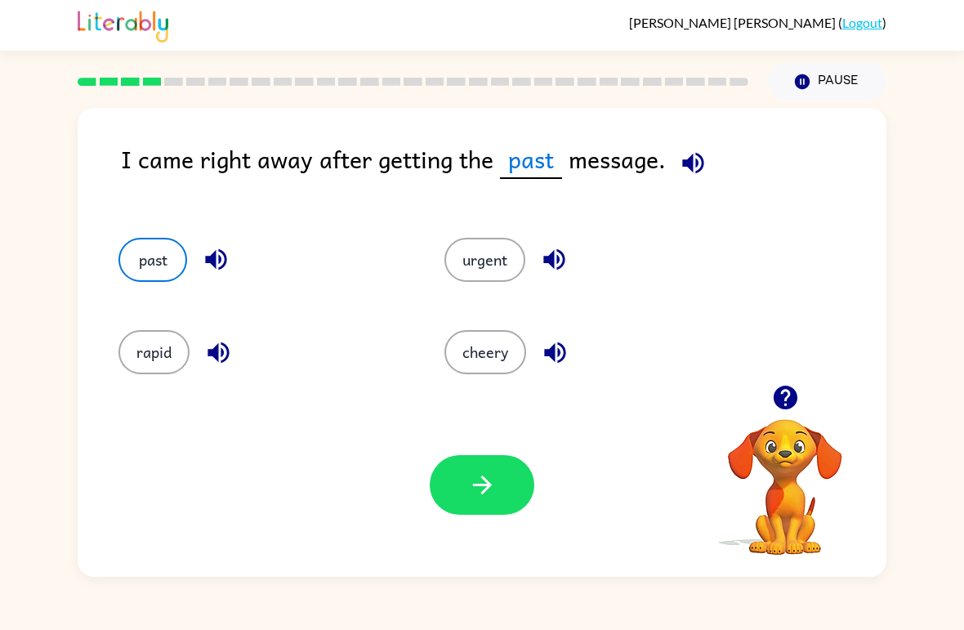
click at [486, 486] on icon "button" at bounding box center [481, 484] width 19 height 19
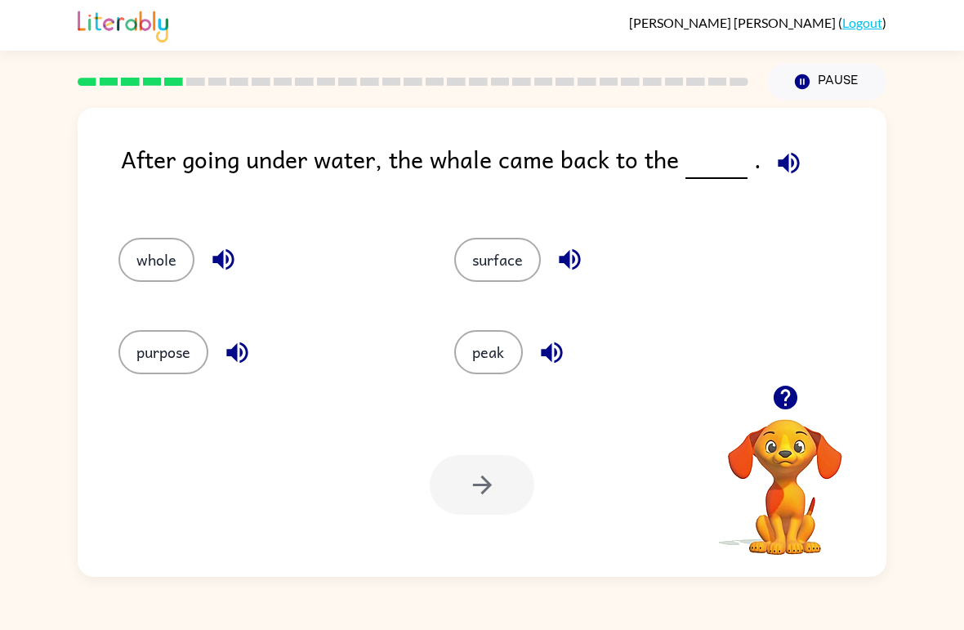
click at [170, 263] on button "whole" at bounding box center [156, 260] width 76 height 44
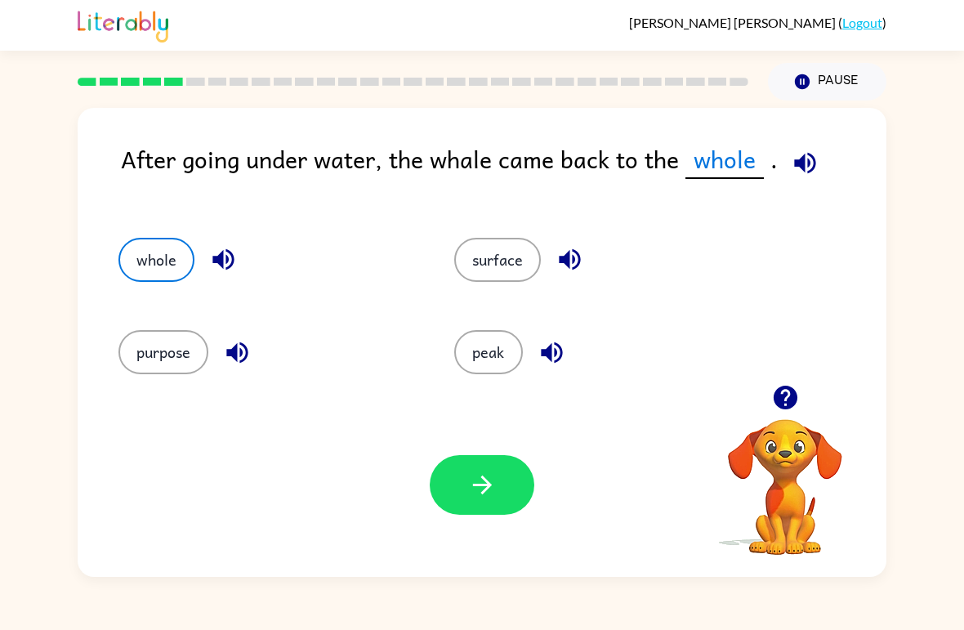
click at [504, 498] on button "button" at bounding box center [482, 485] width 105 height 60
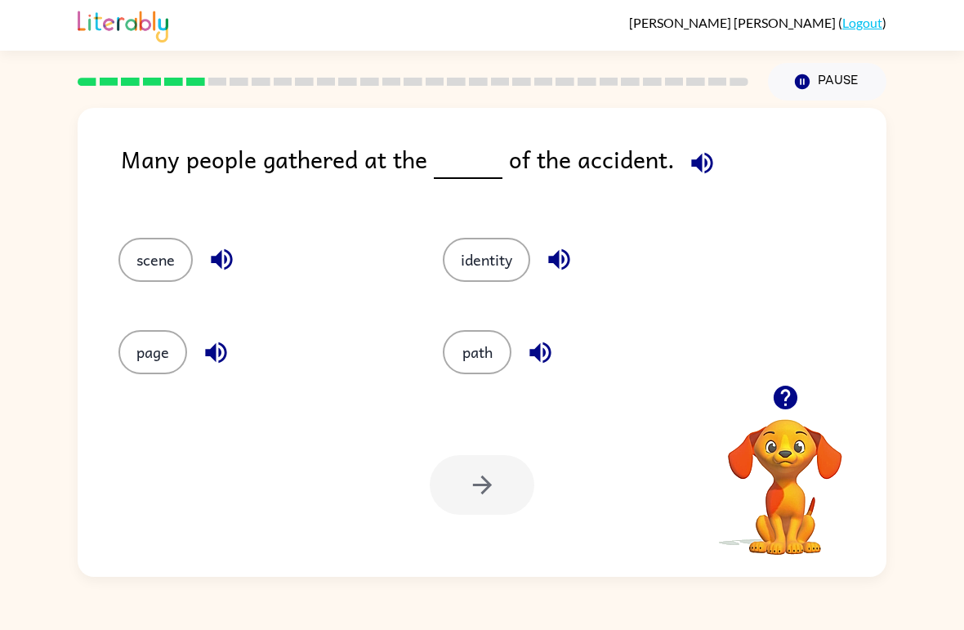
click at [498, 279] on button "identity" at bounding box center [486, 260] width 87 height 44
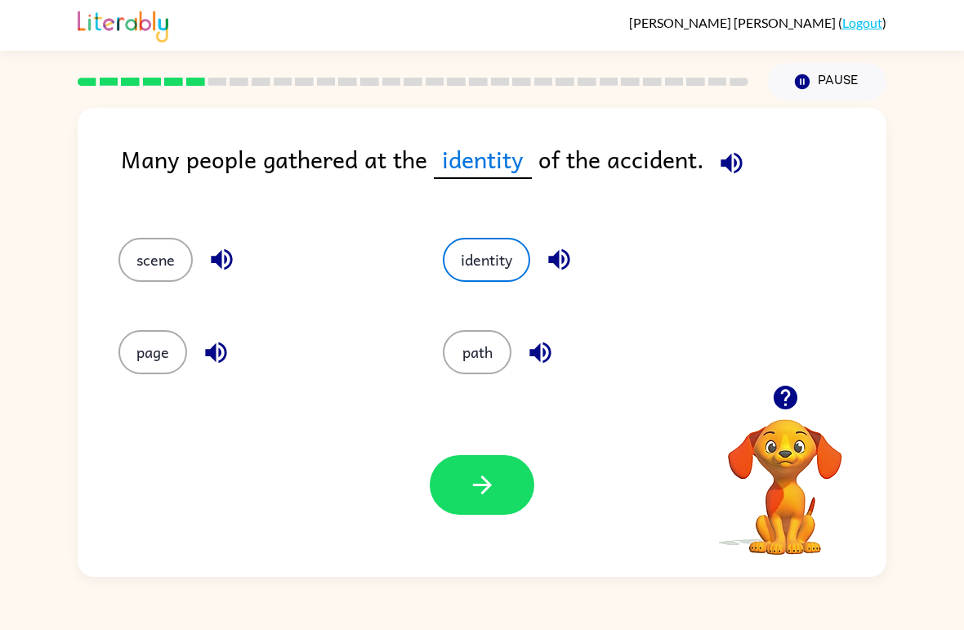
click at [488, 475] on icon "button" at bounding box center [482, 485] width 29 height 29
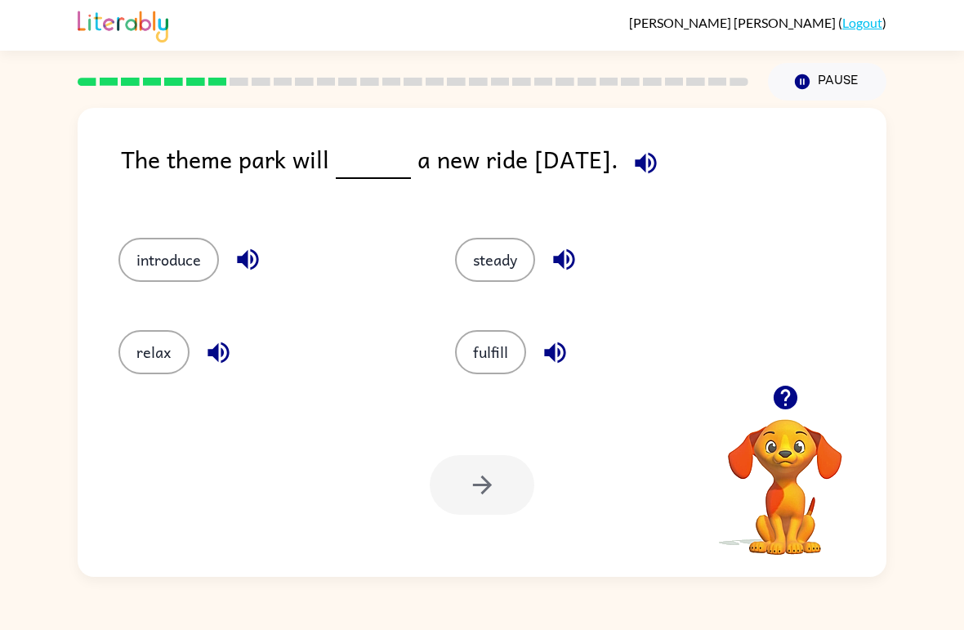
click at [660, 163] on icon "button" at bounding box center [645, 163] width 29 height 29
click at [140, 348] on button "relax" at bounding box center [153, 352] width 71 height 44
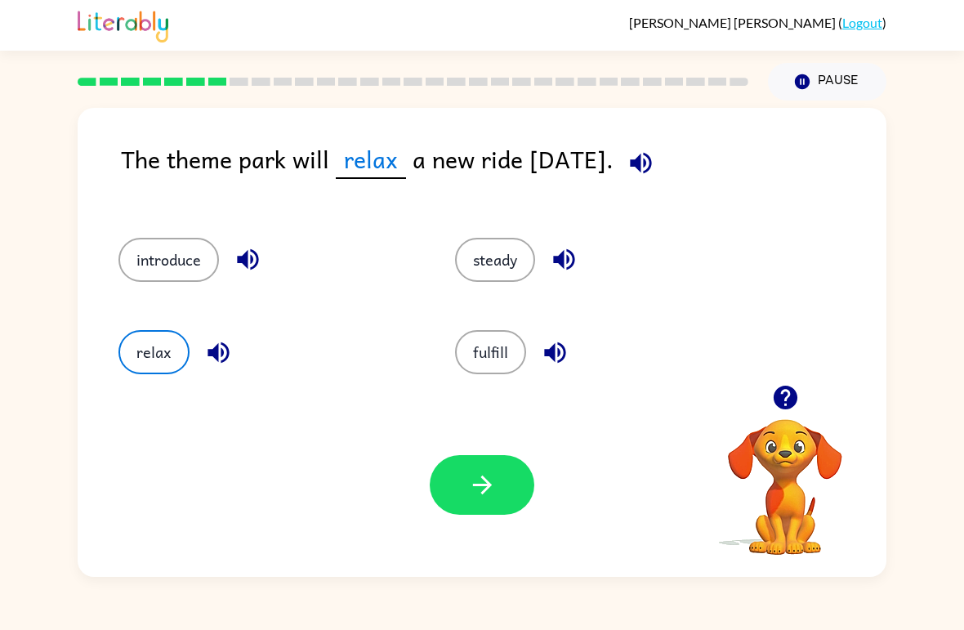
click at [651, 168] on icon "button" at bounding box center [640, 162] width 21 height 21
click at [484, 457] on button "button" at bounding box center [482, 485] width 105 height 60
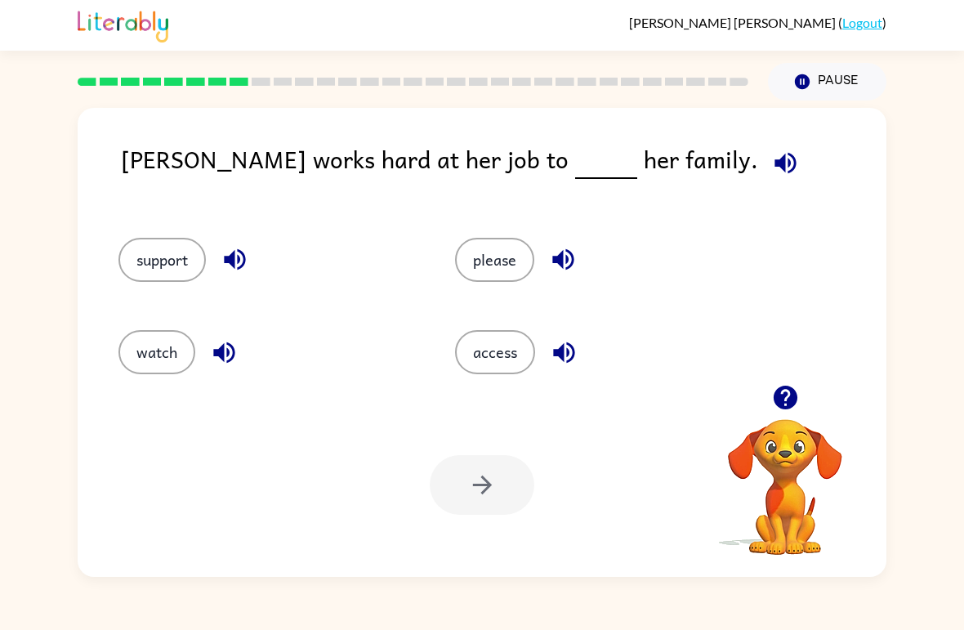
click at [151, 348] on button "watch" at bounding box center [156, 352] width 77 height 44
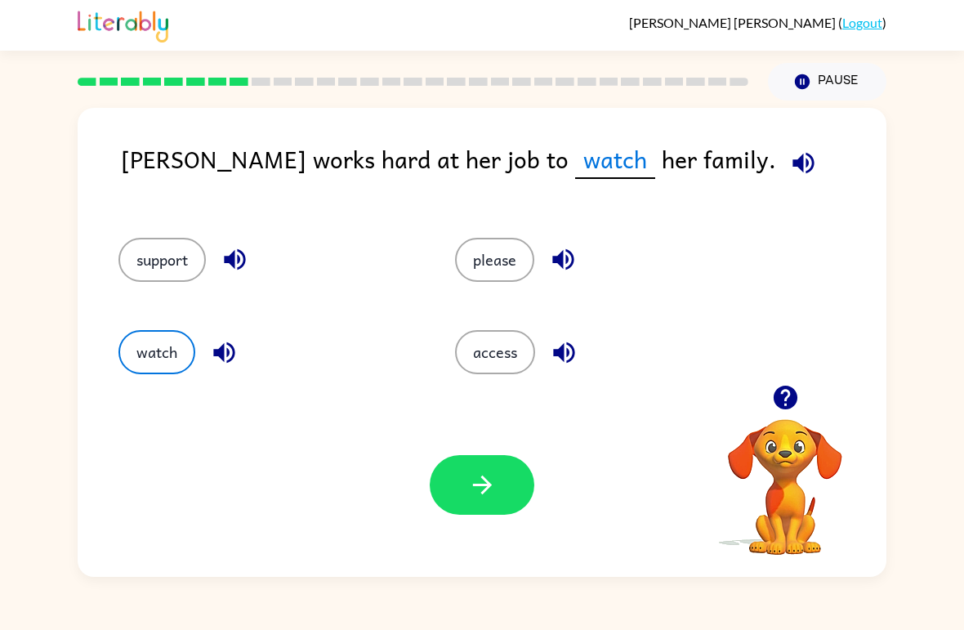
click at [482, 484] on icon "button" at bounding box center [482, 485] width 29 height 29
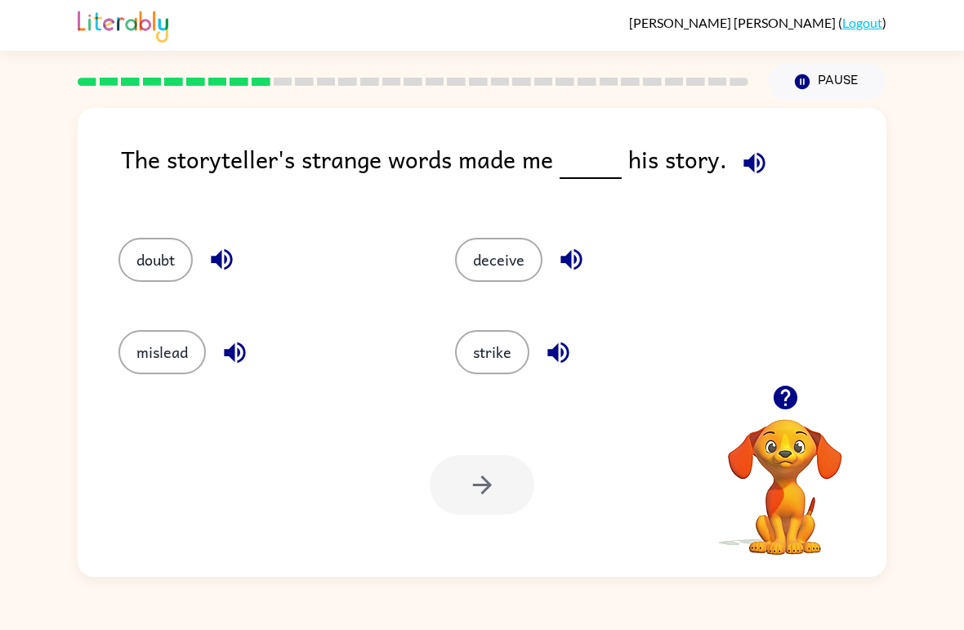
click at [149, 355] on button "mislead" at bounding box center [161, 352] width 87 height 44
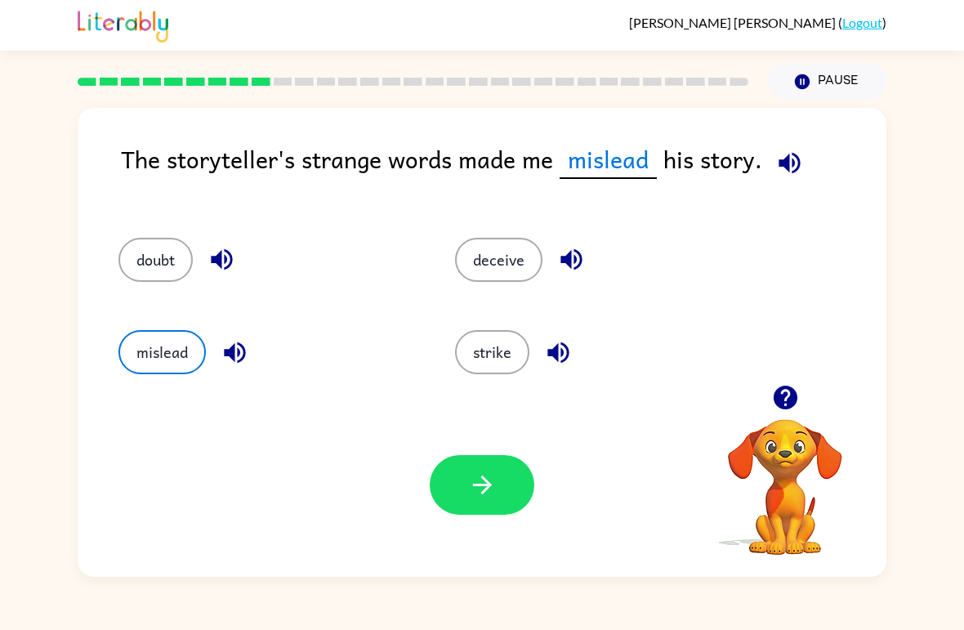
click at [518, 484] on button "button" at bounding box center [482, 485] width 105 height 60
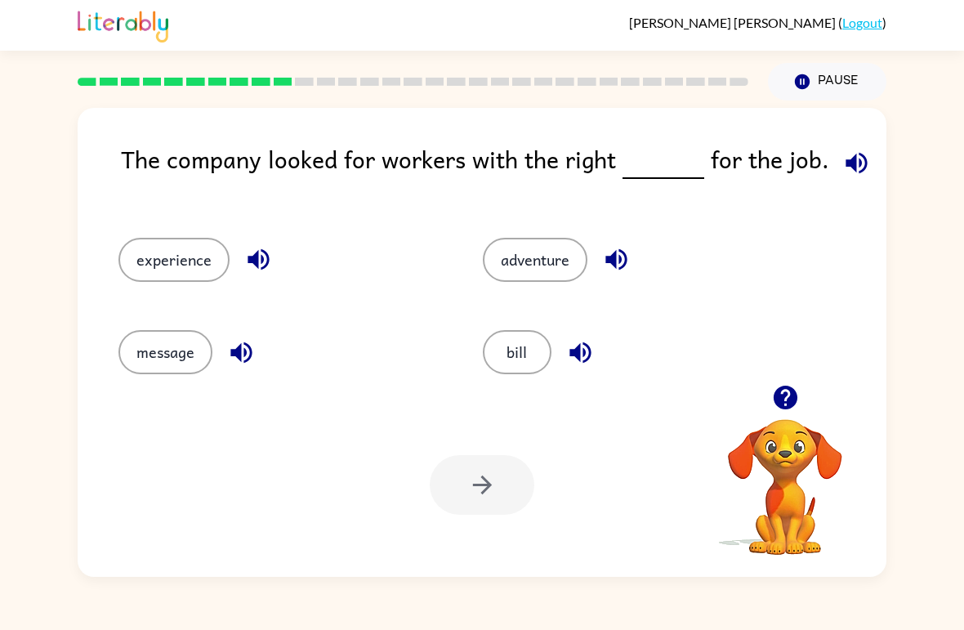
click at [854, 167] on icon "button" at bounding box center [856, 163] width 29 height 29
click at [849, 176] on icon "button" at bounding box center [856, 163] width 29 height 29
click at [533, 353] on button "bill" at bounding box center [517, 352] width 69 height 44
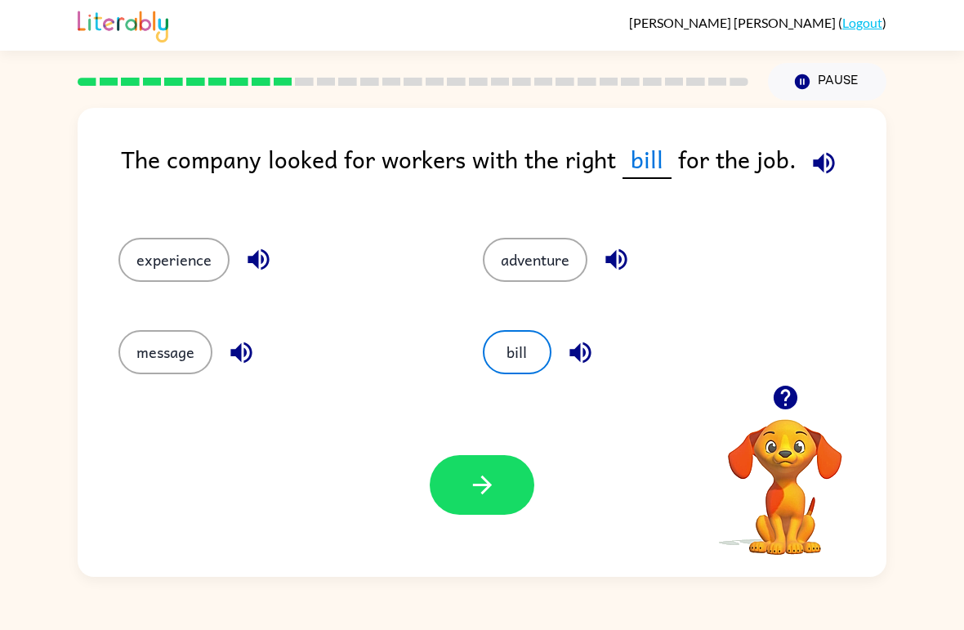
click at [463, 513] on button "button" at bounding box center [482, 485] width 105 height 60
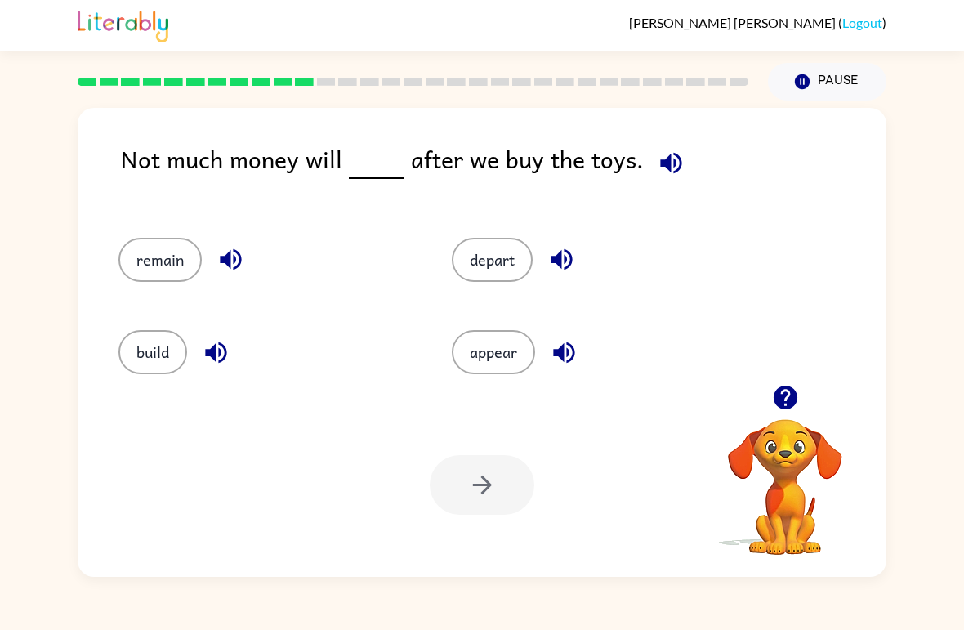
click at [500, 242] on button "depart" at bounding box center [492, 260] width 81 height 44
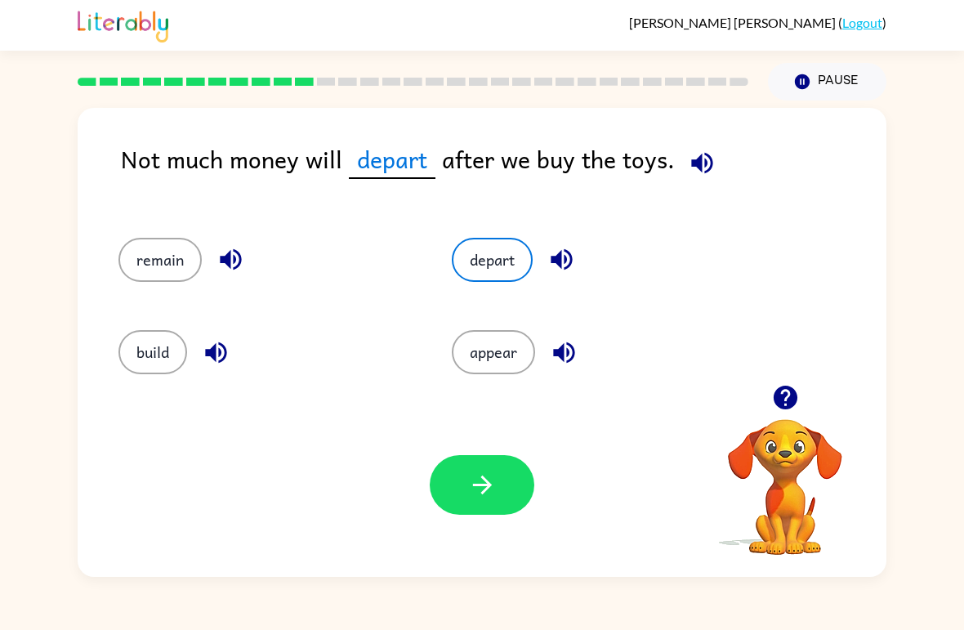
click at [492, 365] on button "appear" at bounding box center [493, 352] width 83 height 44
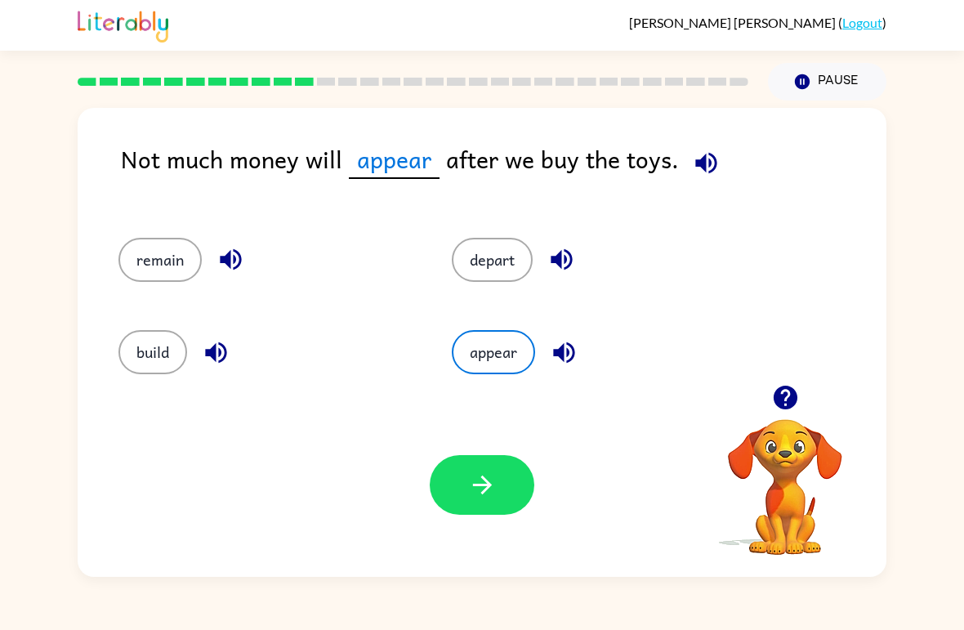
click at [476, 493] on icon "button" at bounding box center [482, 485] width 29 height 29
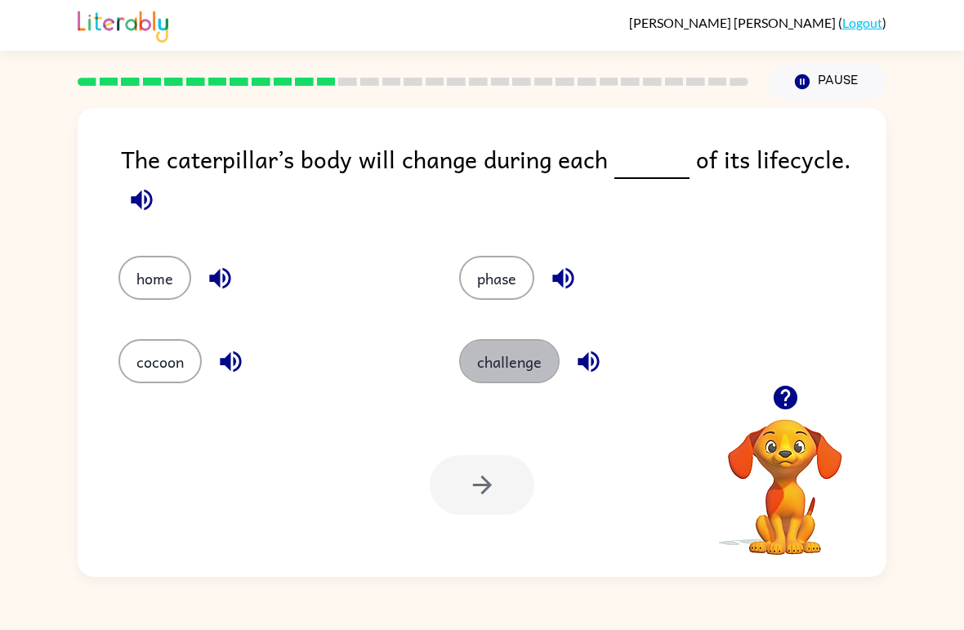
click at [510, 363] on button "challenge" at bounding box center [509, 361] width 100 height 44
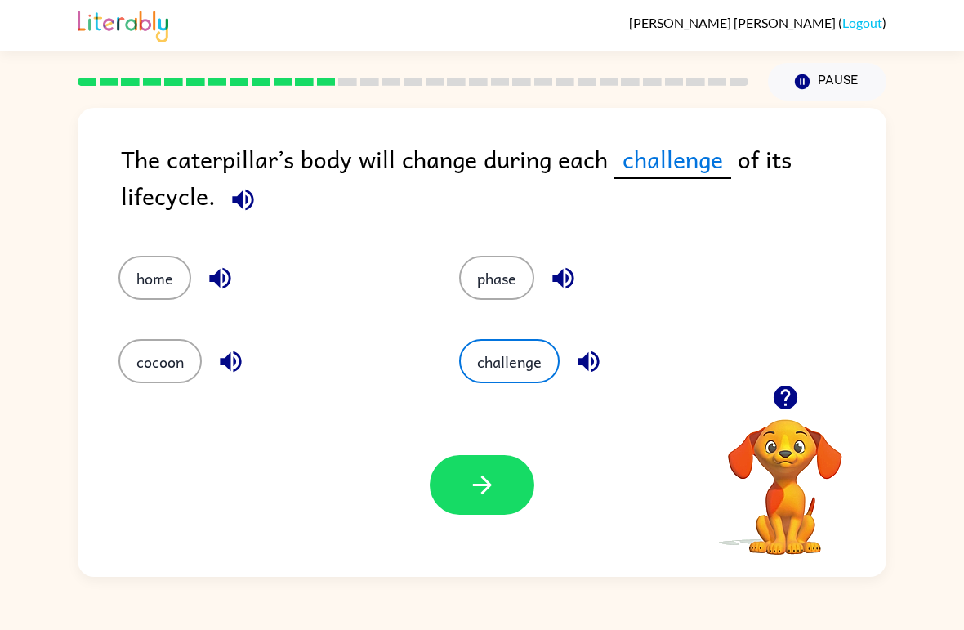
click at [494, 483] on icon "button" at bounding box center [482, 485] width 29 height 29
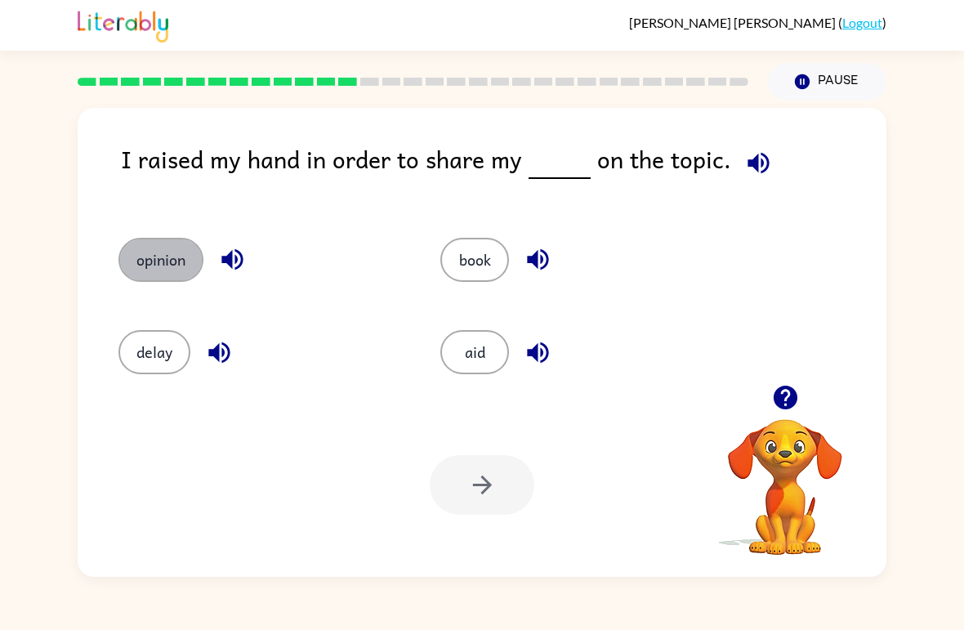
click at [178, 260] on button "opinion" at bounding box center [160, 260] width 85 height 44
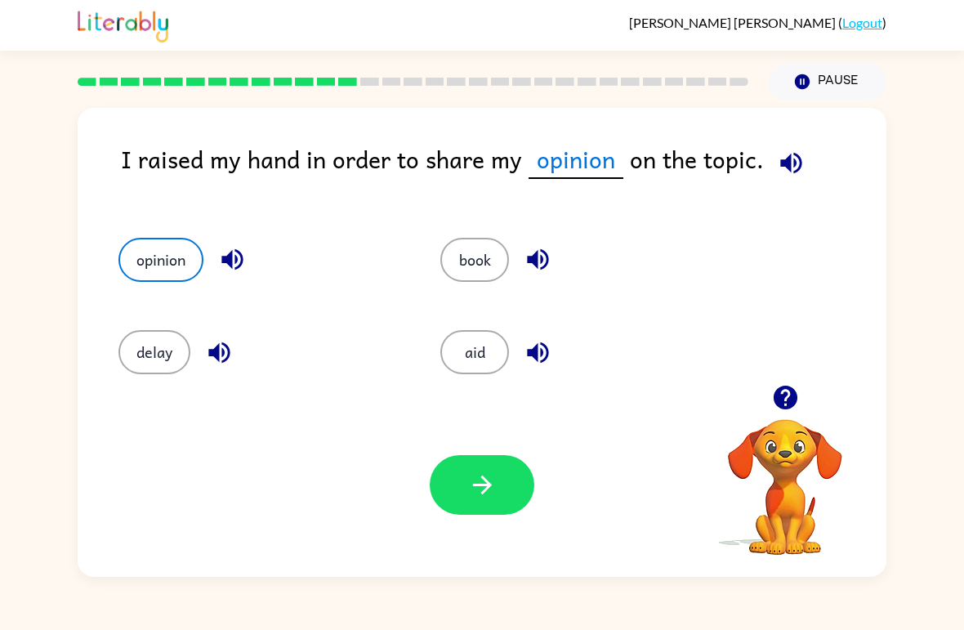
click at [485, 356] on button "aid" at bounding box center [474, 352] width 69 height 44
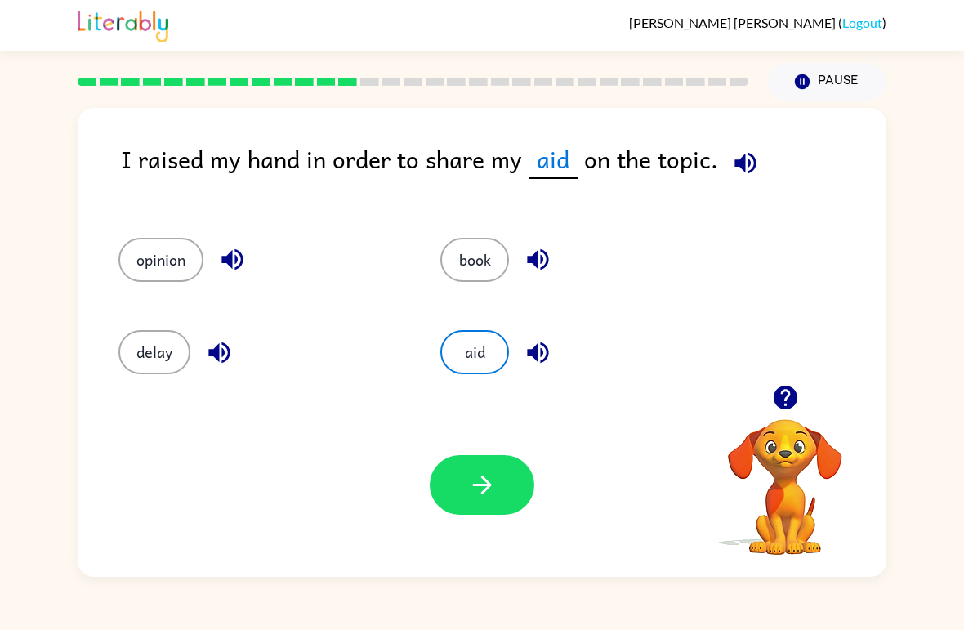
click at [151, 373] on button "delay" at bounding box center [154, 352] width 72 height 44
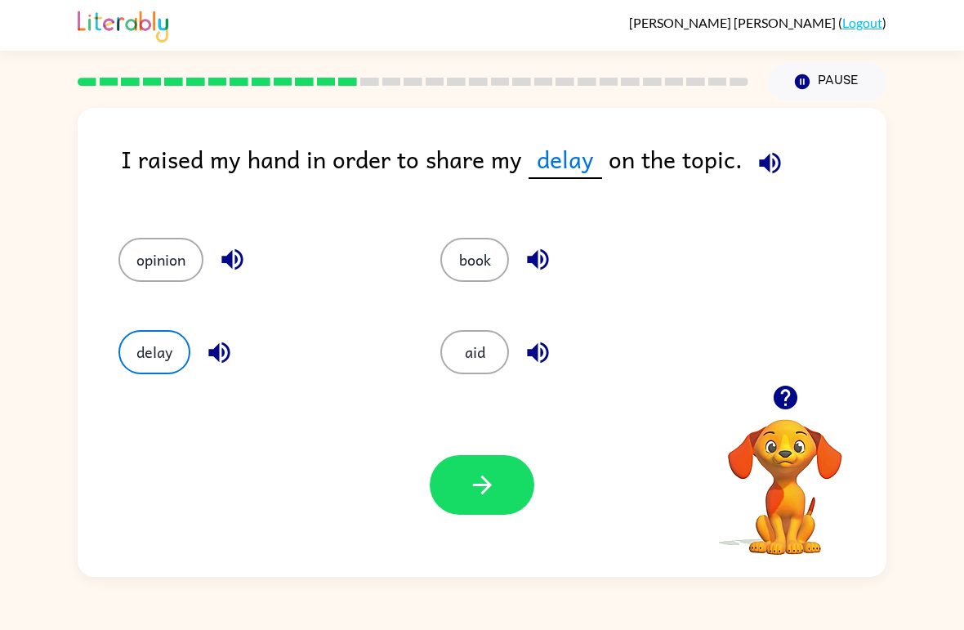
click at [476, 359] on button "aid" at bounding box center [474, 352] width 69 height 44
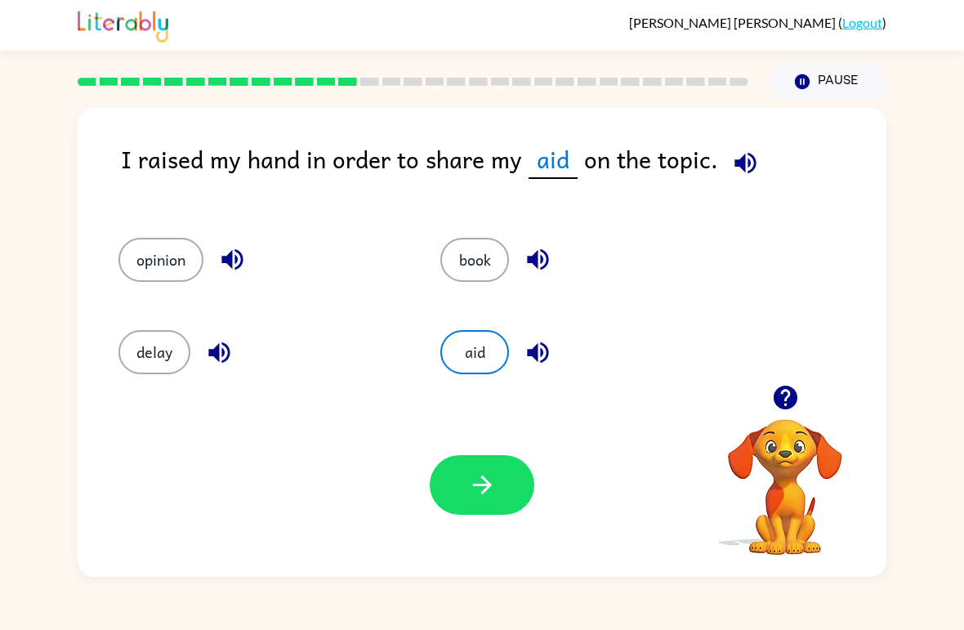
click at [468, 477] on icon "button" at bounding box center [482, 485] width 29 height 29
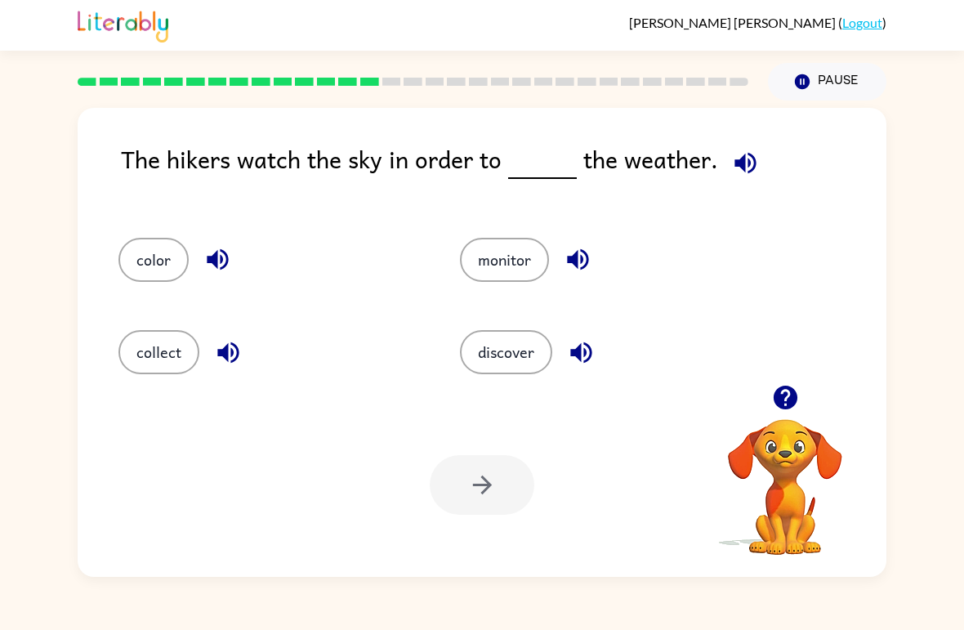
click at [524, 268] on button "monitor" at bounding box center [504, 260] width 89 height 44
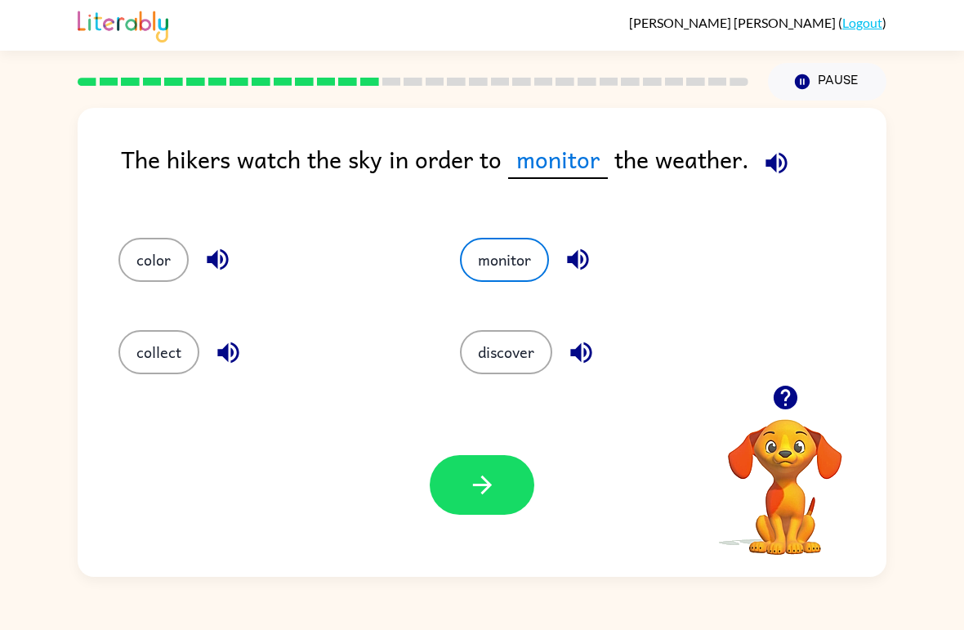
click at [490, 493] on icon "button" at bounding box center [482, 485] width 29 height 29
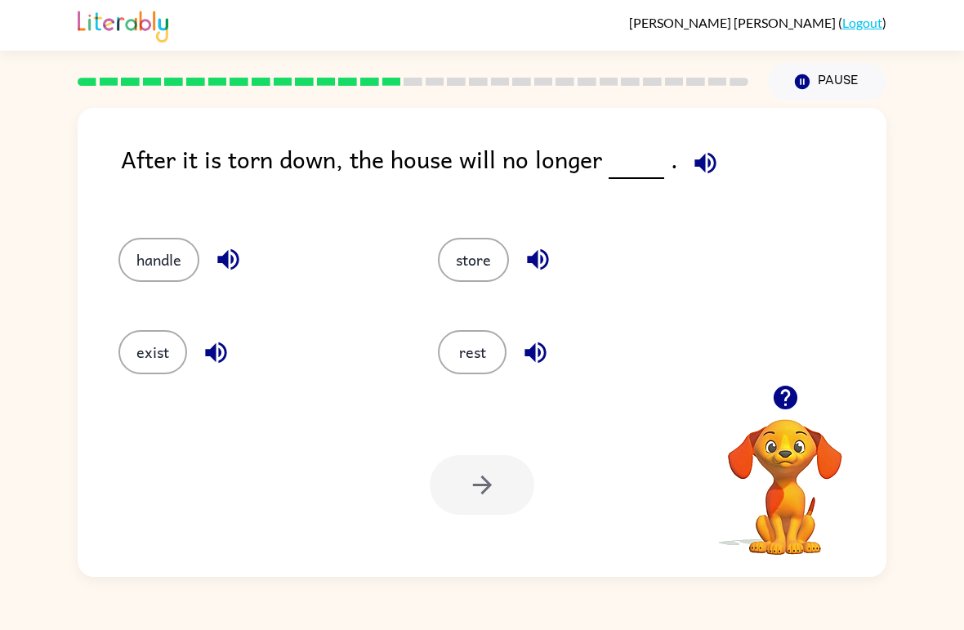
click at [185, 350] on button "exist" at bounding box center [152, 352] width 69 height 44
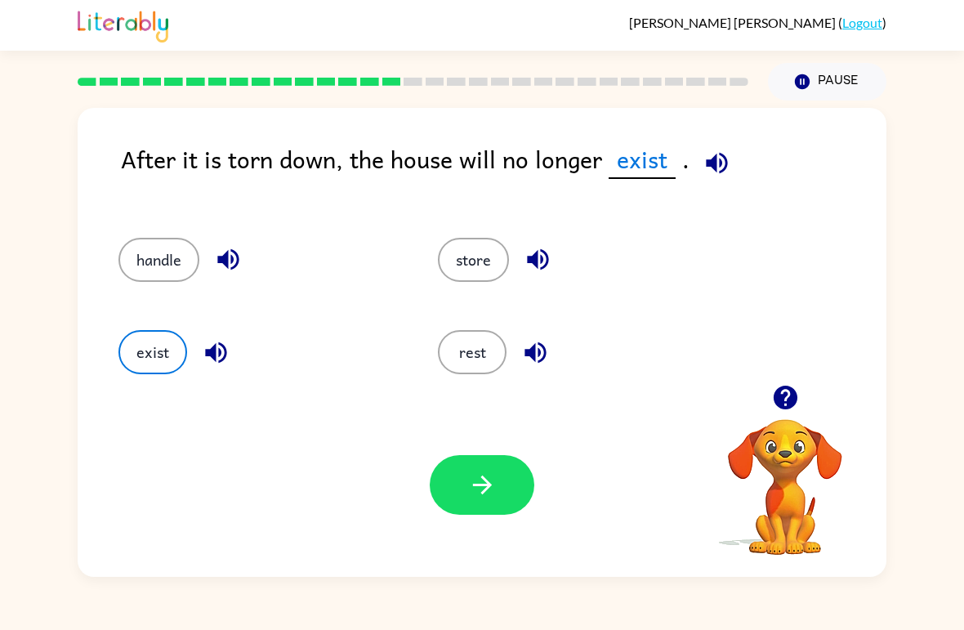
click at [484, 488] on icon "button" at bounding box center [482, 485] width 29 height 29
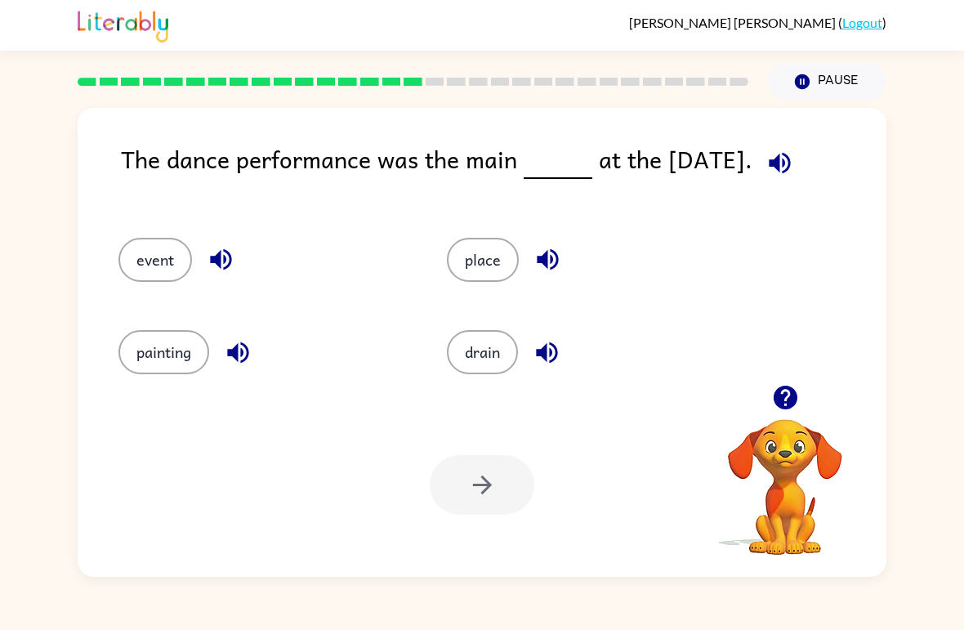
click at [787, 399] on icon "button" at bounding box center [785, 398] width 24 height 24
click at [512, 261] on button "place" at bounding box center [483, 260] width 72 height 44
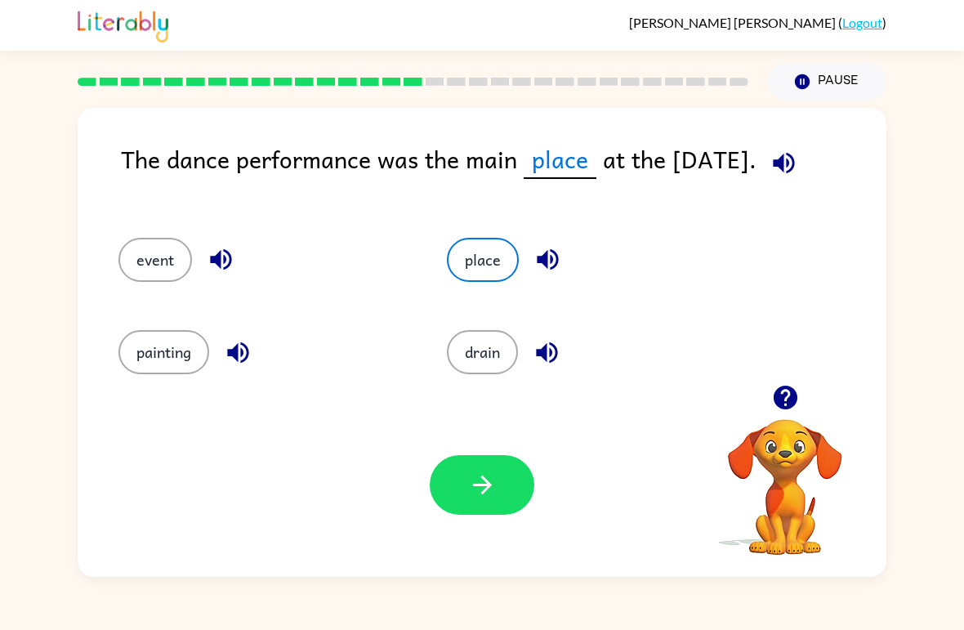
click at [468, 513] on button "button" at bounding box center [482, 485] width 105 height 60
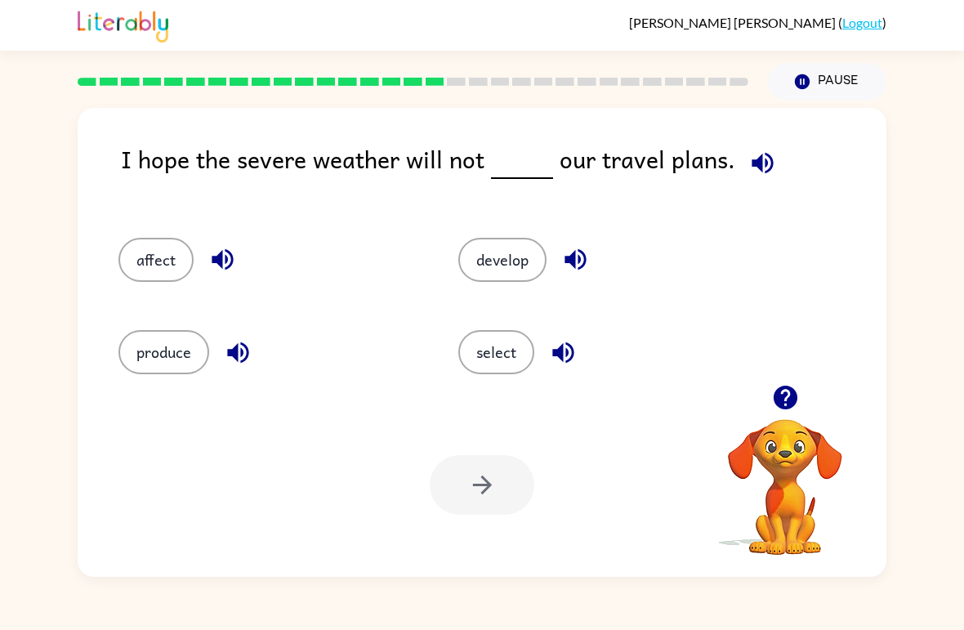
click at [474, 341] on button "select" at bounding box center [496, 352] width 76 height 44
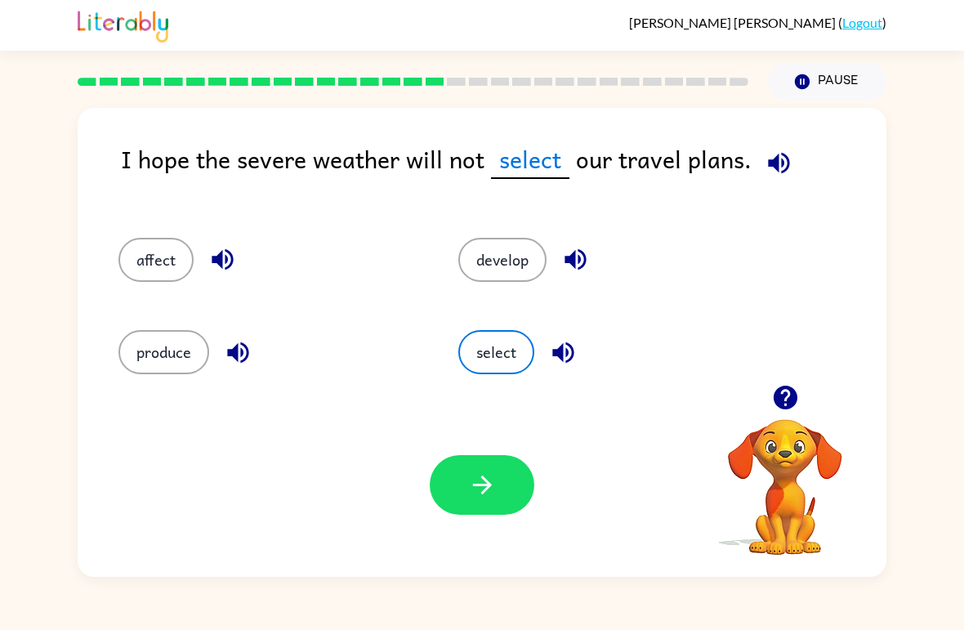
click at [475, 508] on button "button" at bounding box center [482, 485] width 105 height 60
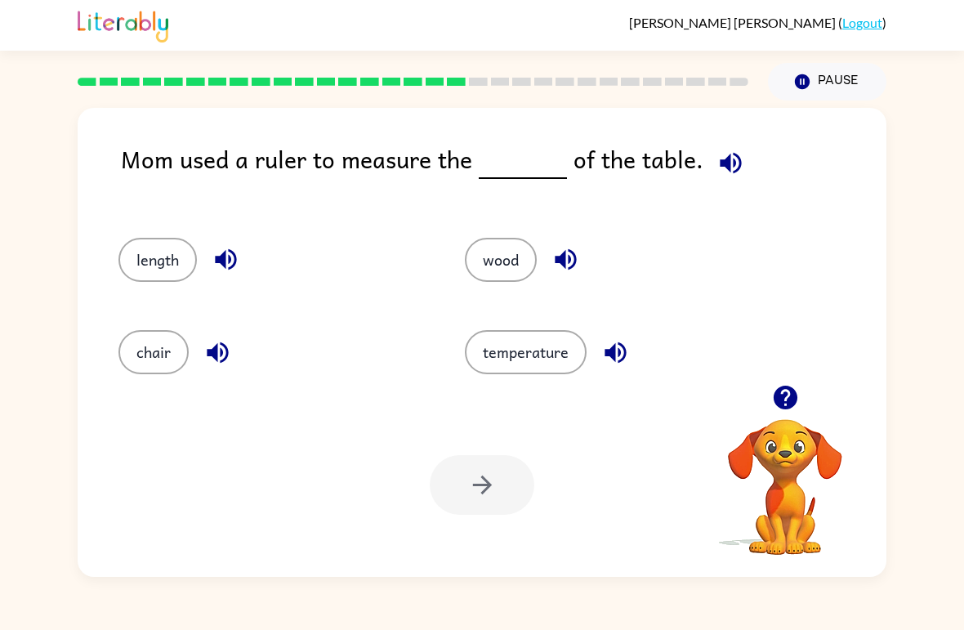
click at [507, 246] on button "wood" at bounding box center [501, 260] width 72 height 44
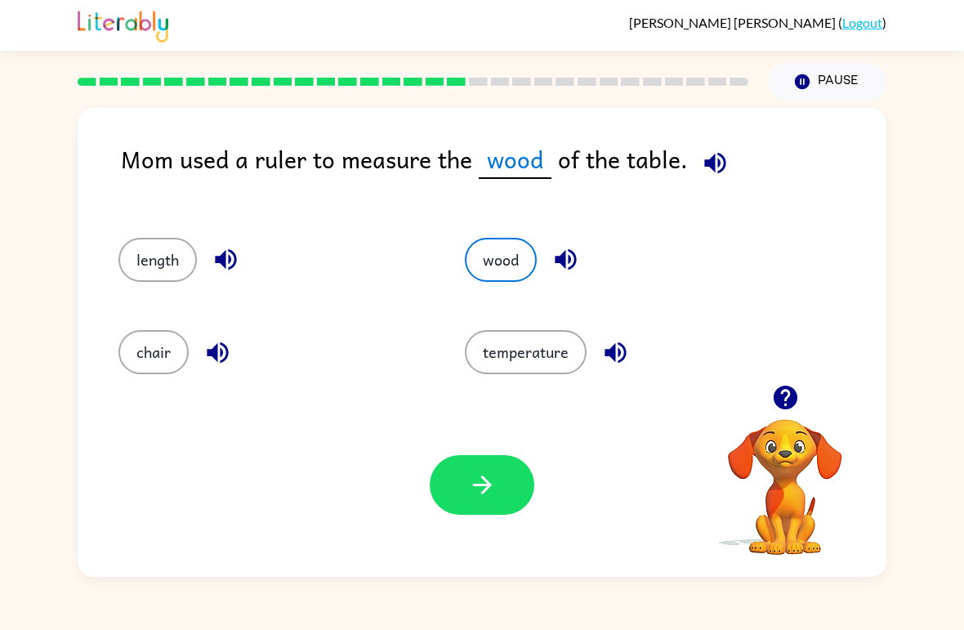
click at [147, 346] on button "chair" at bounding box center [153, 352] width 70 height 44
click at [484, 472] on icon "button" at bounding box center [482, 485] width 29 height 29
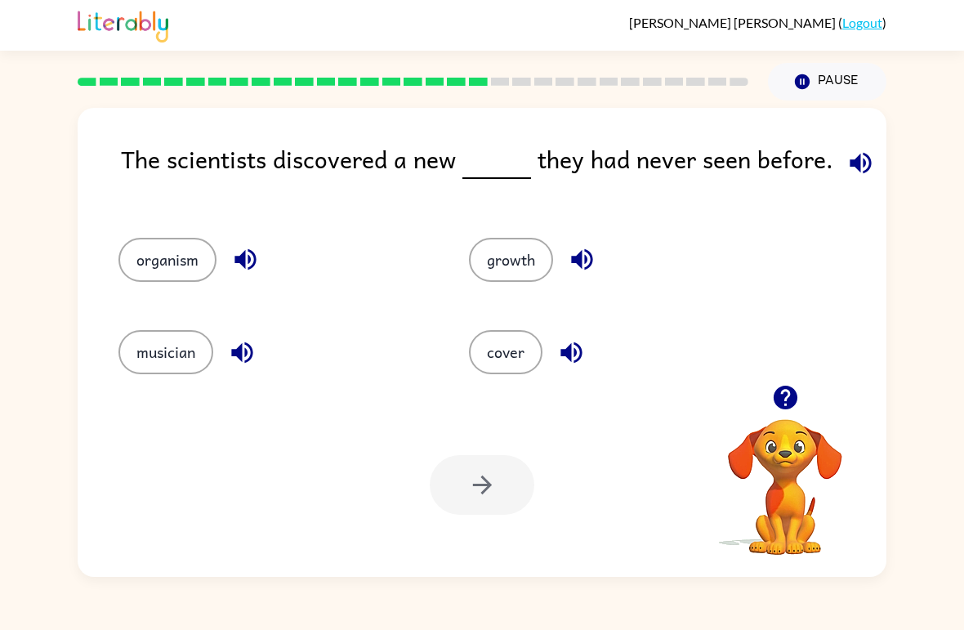
click at [181, 365] on button "musician" at bounding box center [165, 352] width 95 height 44
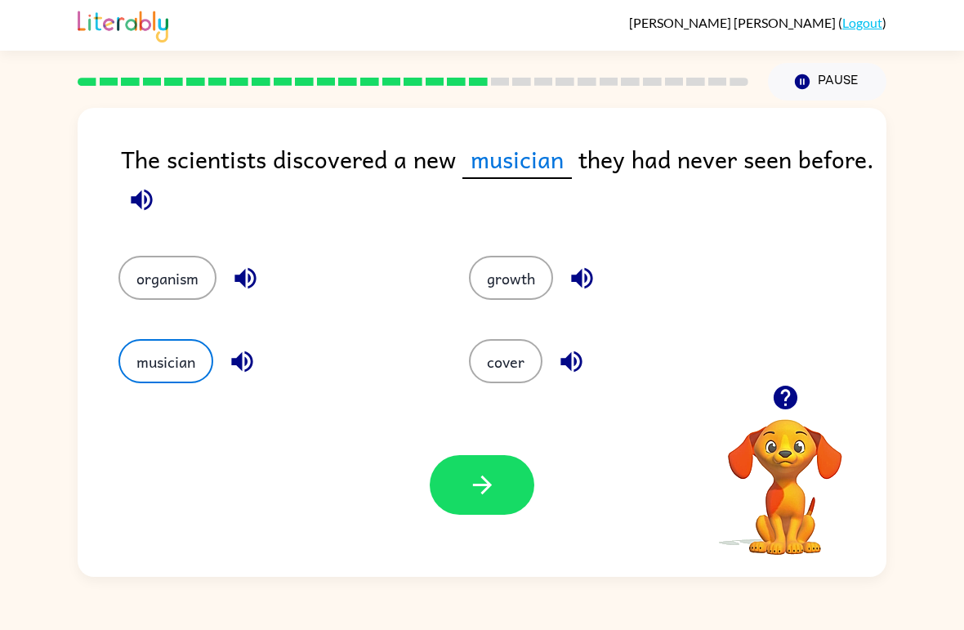
click at [500, 514] on button "button" at bounding box center [482, 485] width 105 height 60
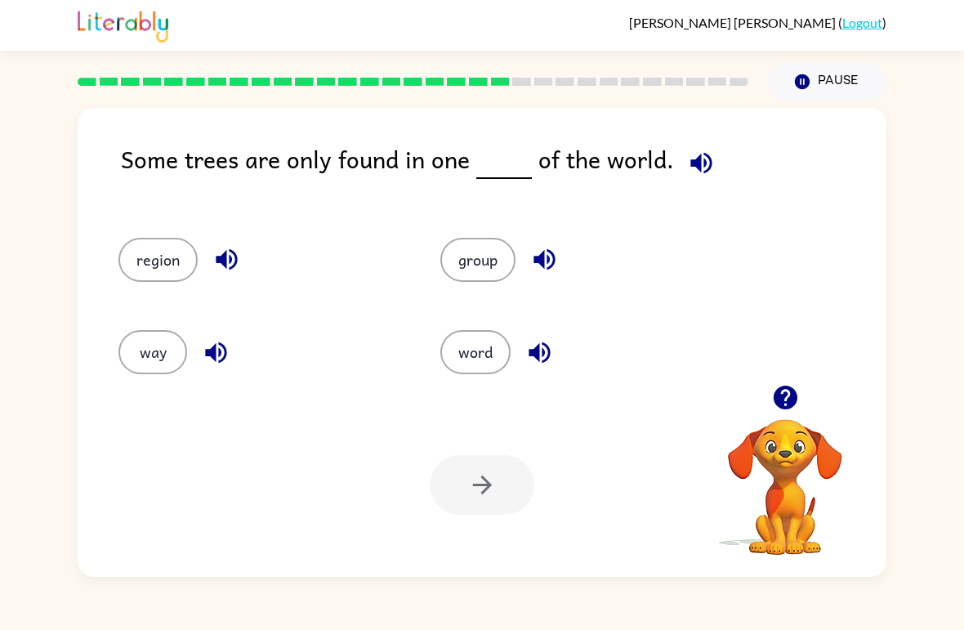
click at [471, 279] on button "group" at bounding box center [477, 260] width 75 height 44
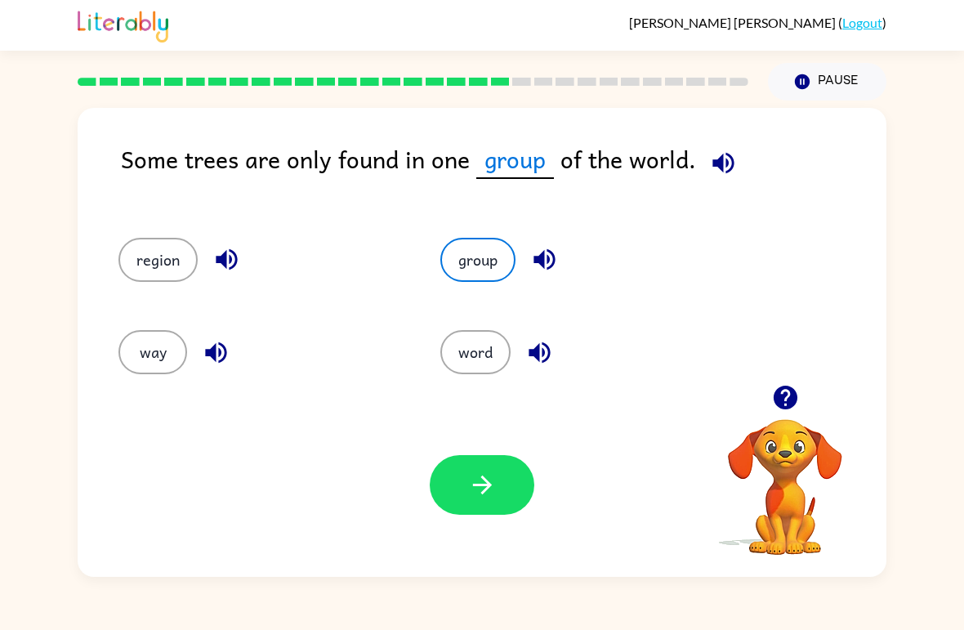
click at [493, 490] on icon "button" at bounding box center [482, 485] width 29 height 29
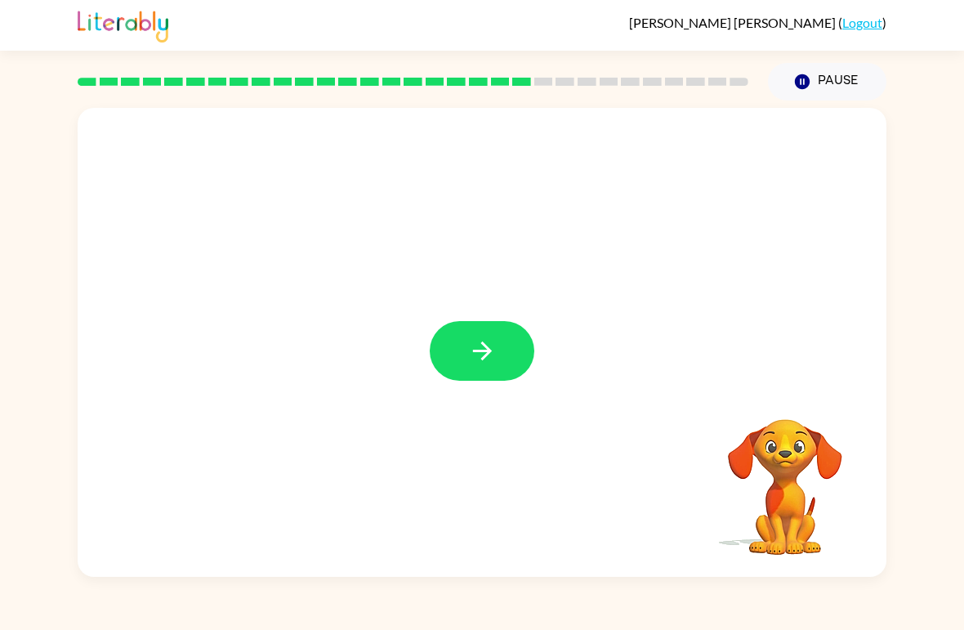
click at [484, 361] on icon "button" at bounding box center [482, 351] width 29 height 29
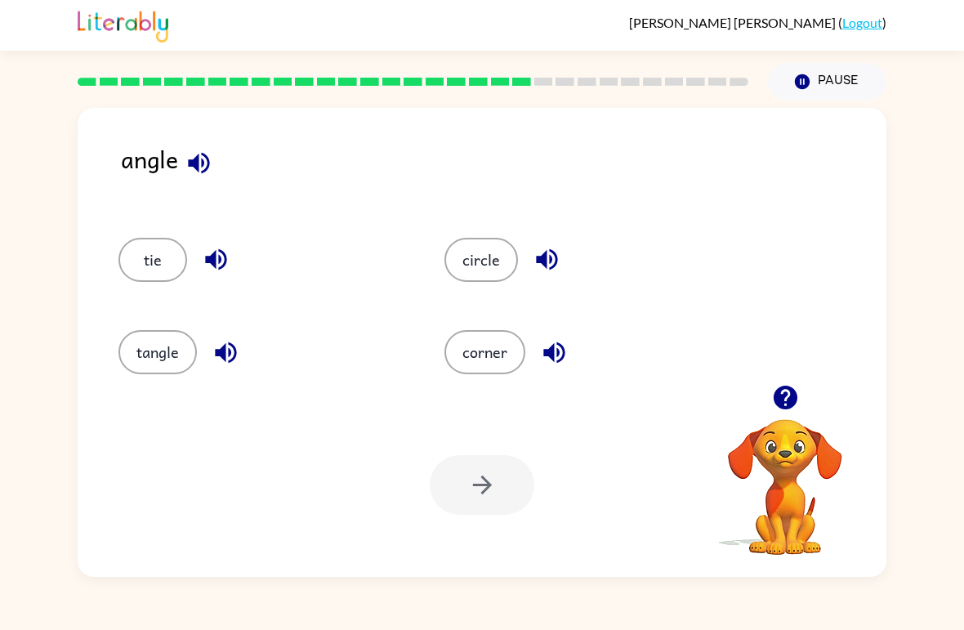
click at [561, 254] on button "button" at bounding box center [547, 260] width 42 height 42
click at [209, 170] on icon "button" at bounding box center [199, 163] width 29 height 29
click at [156, 339] on button "tangle" at bounding box center [157, 352] width 78 height 44
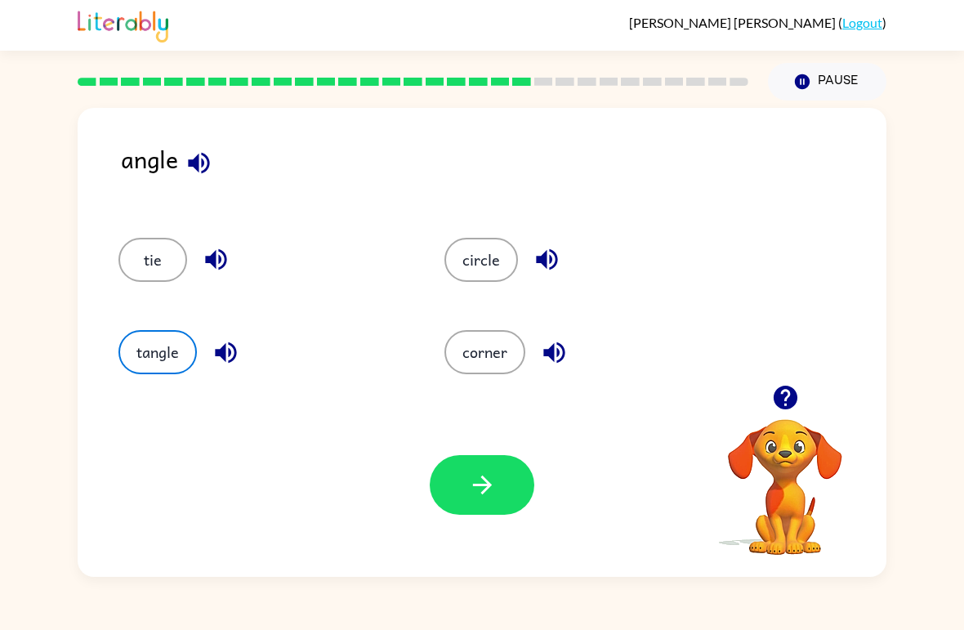
click at [519, 487] on button "button" at bounding box center [482, 485] width 105 height 60
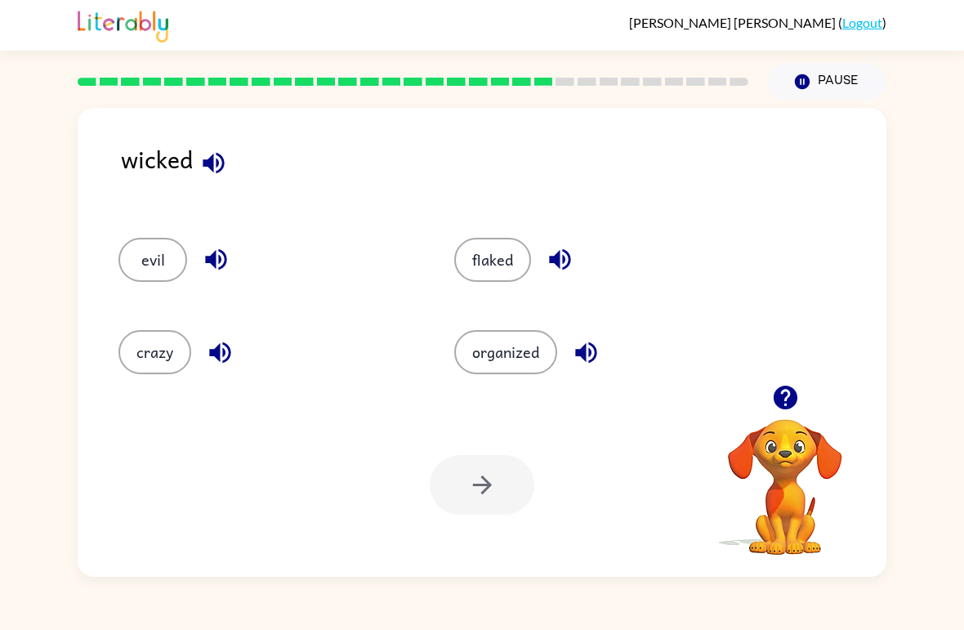
click at [161, 355] on button "crazy" at bounding box center [154, 352] width 73 height 44
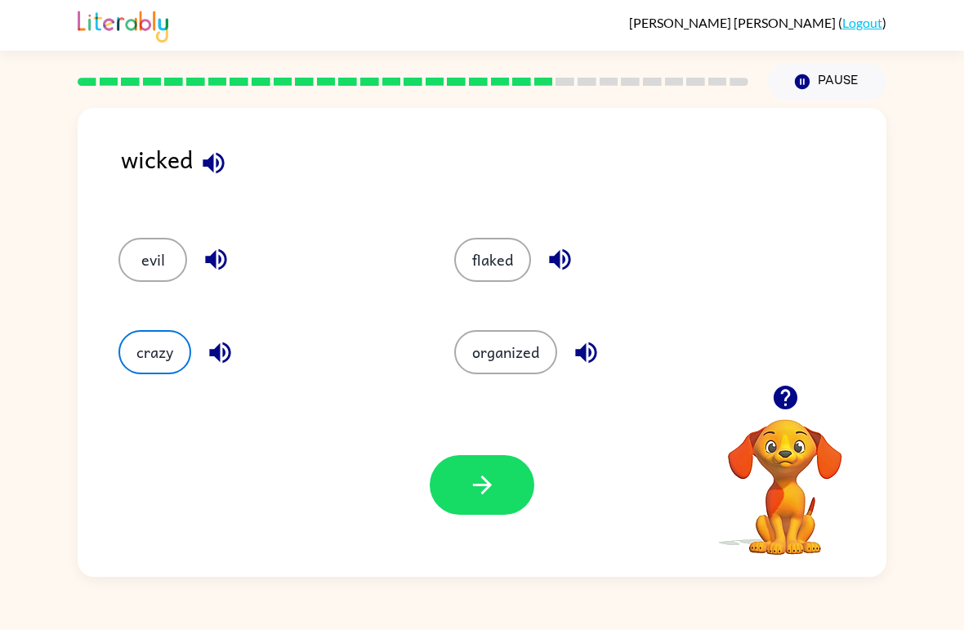
click at [521, 350] on button "organized" at bounding box center [505, 352] width 103 height 44
click at [499, 261] on button "flaked" at bounding box center [492, 260] width 77 height 44
click at [472, 511] on button "button" at bounding box center [482, 485] width 105 height 60
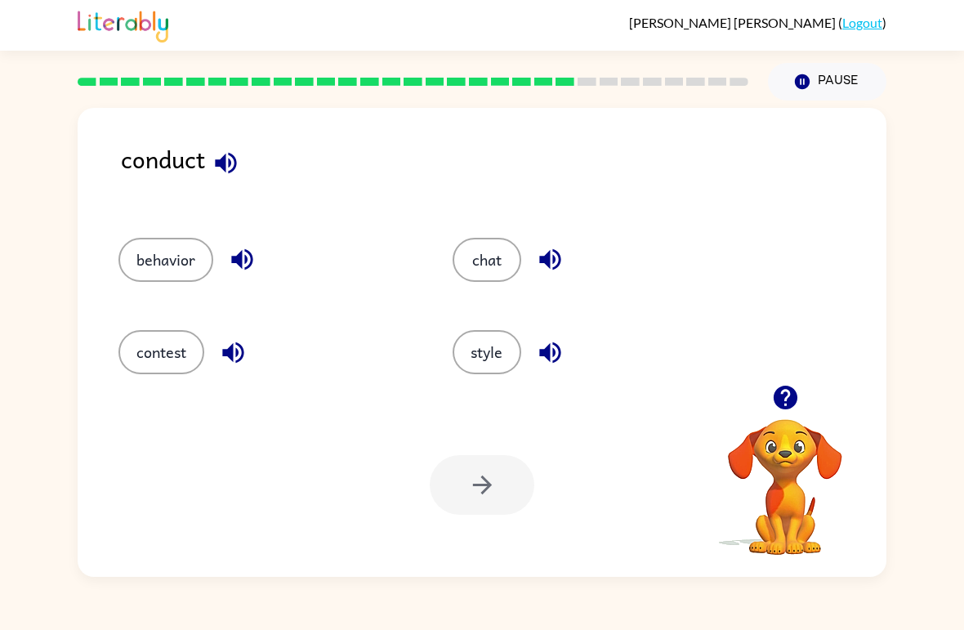
click at [171, 352] on button "contest" at bounding box center [161, 352] width 86 height 44
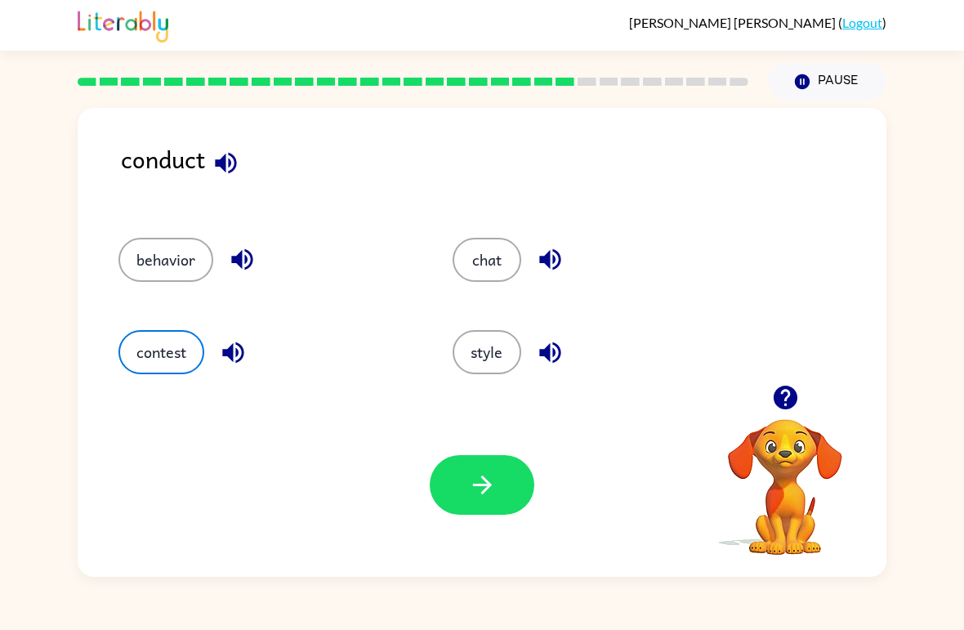
click at [504, 470] on button "button" at bounding box center [482, 485] width 105 height 60
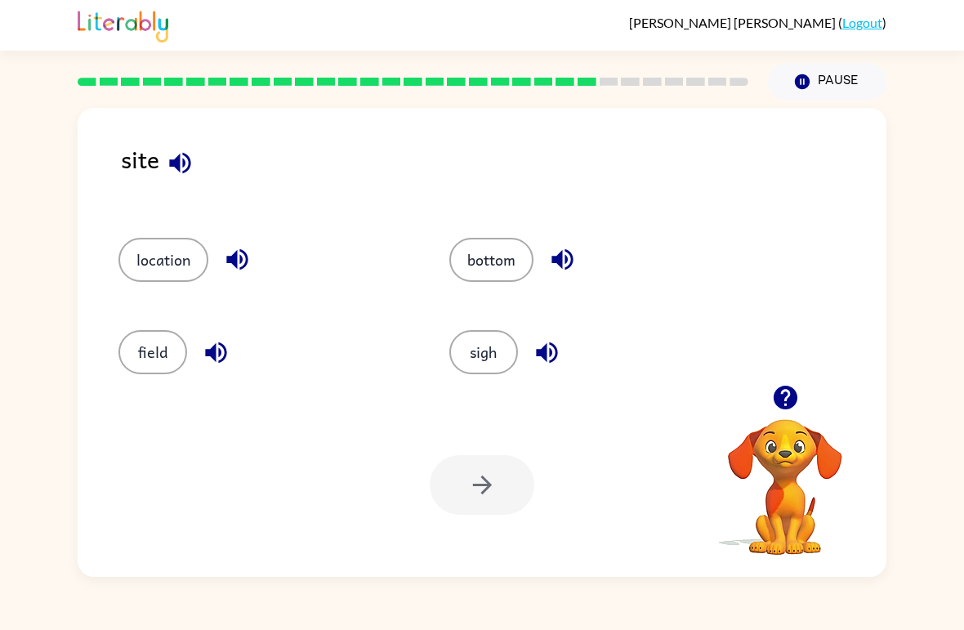
click at [496, 361] on button "sigh" at bounding box center [483, 352] width 69 height 44
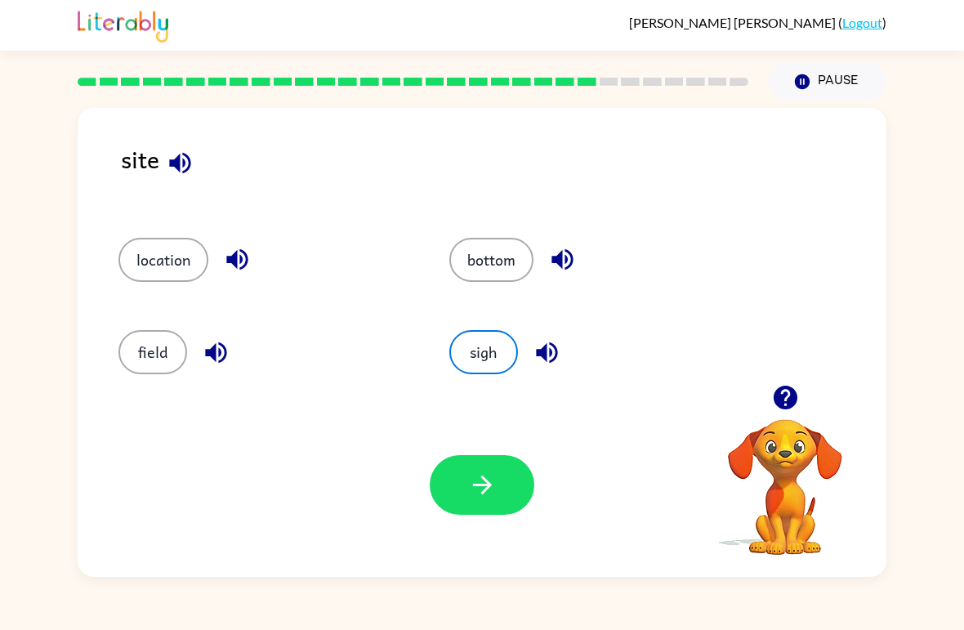
click at [480, 503] on button "button" at bounding box center [482, 485] width 105 height 60
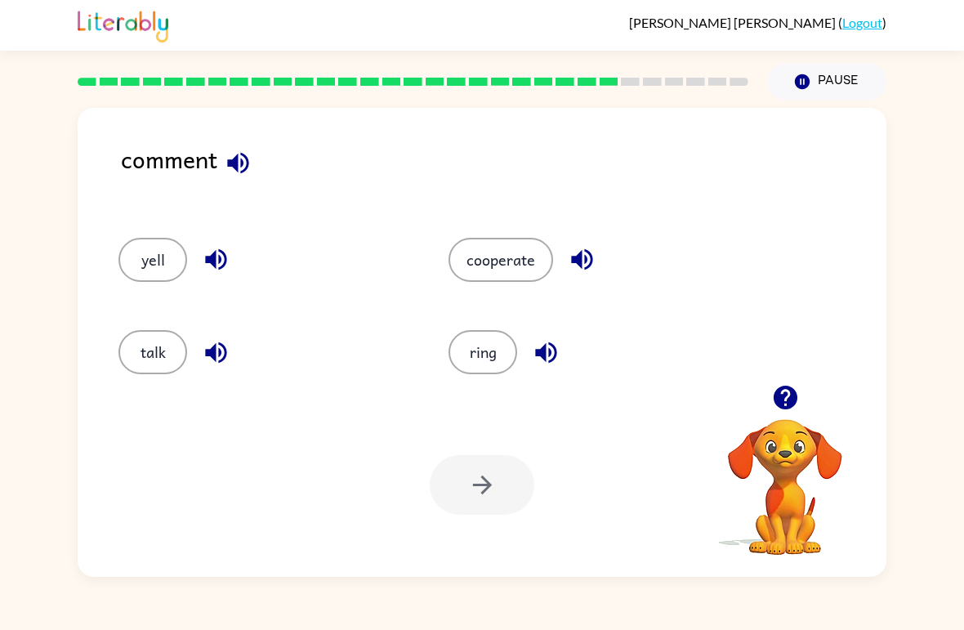
click at [484, 259] on button "cooperate" at bounding box center [500, 260] width 105 height 44
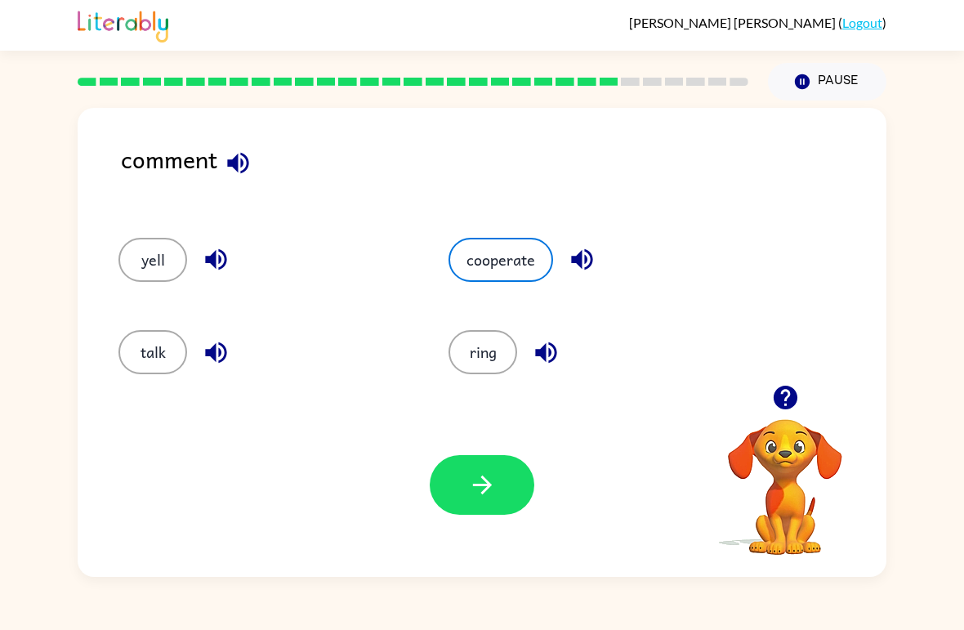
click at [502, 484] on button "button" at bounding box center [482, 485] width 105 height 60
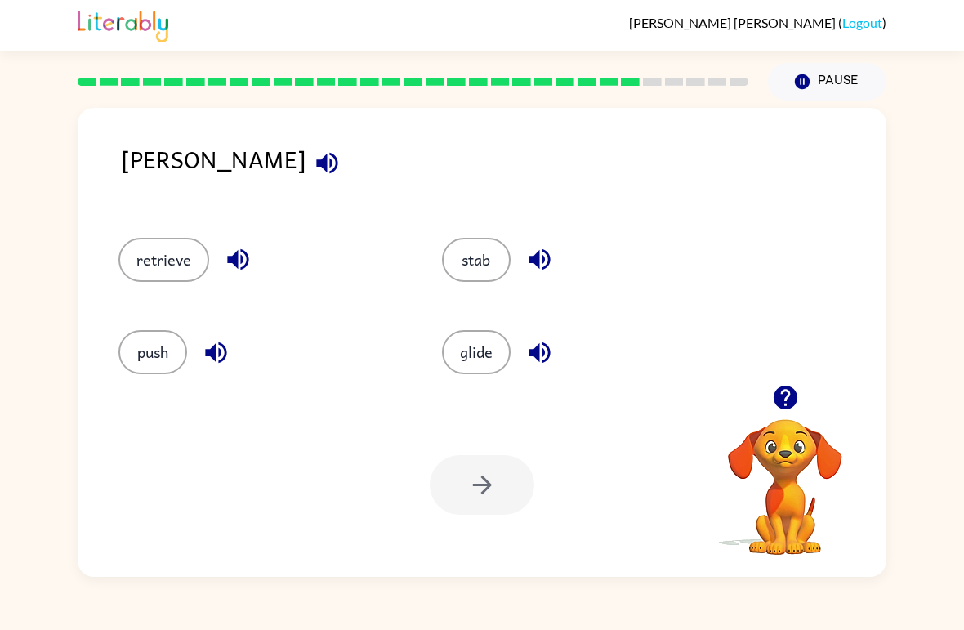
click at [123, 266] on button "retrieve" at bounding box center [163, 260] width 91 height 44
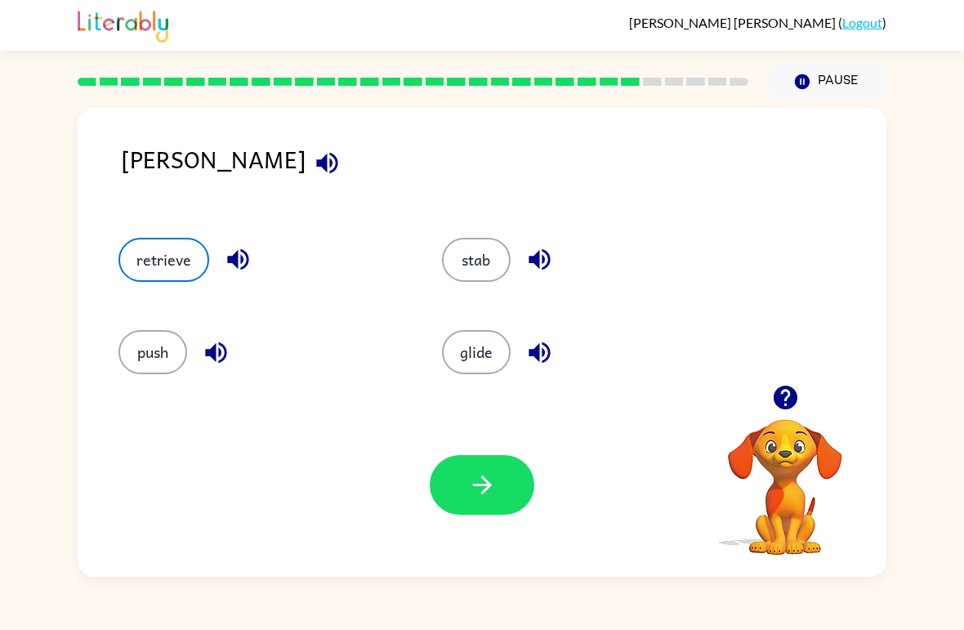
click at [470, 482] on icon "button" at bounding box center [482, 485] width 29 height 29
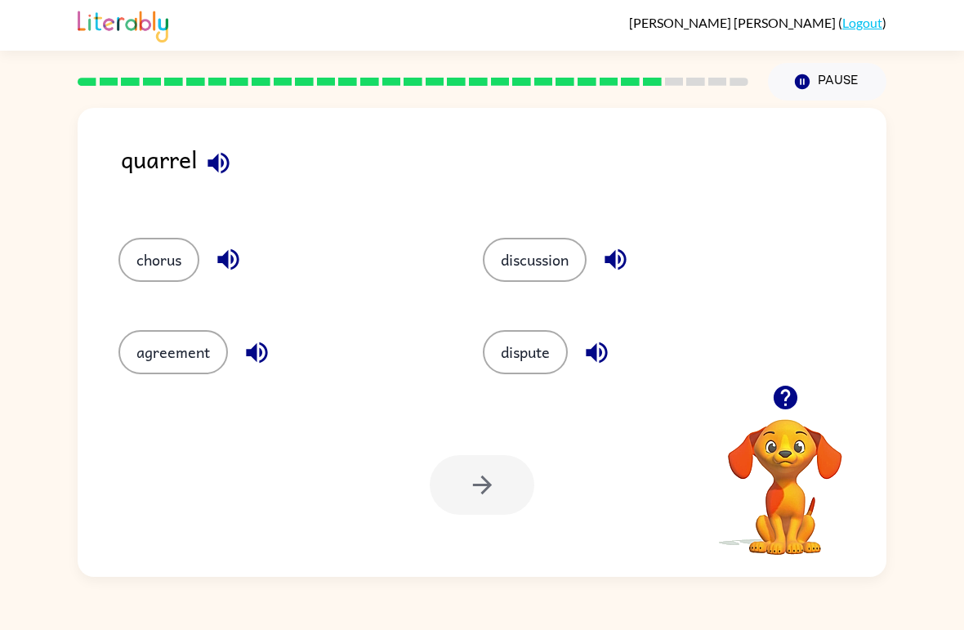
click at [553, 369] on button "dispute" at bounding box center [525, 352] width 85 height 44
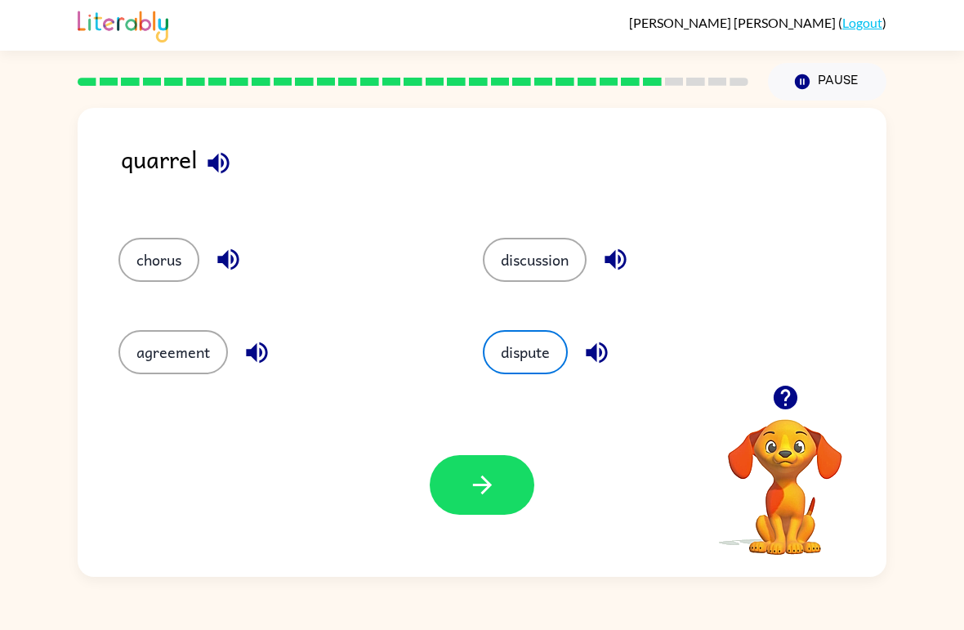
click at [484, 486] on icon "button" at bounding box center [481, 484] width 19 height 19
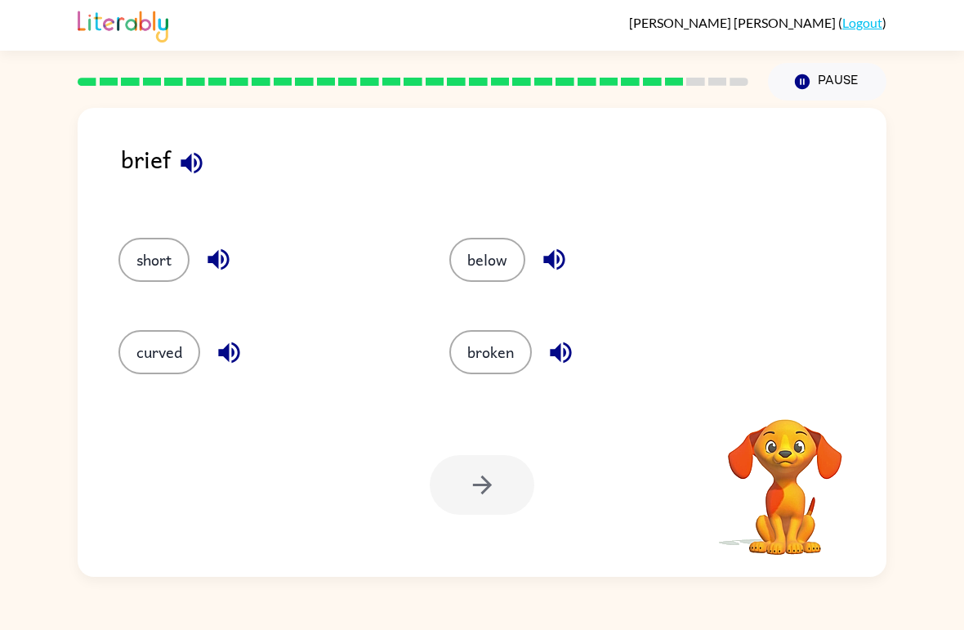
click at [487, 352] on button "broken" at bounding box center [490, 352] width 83 height 44
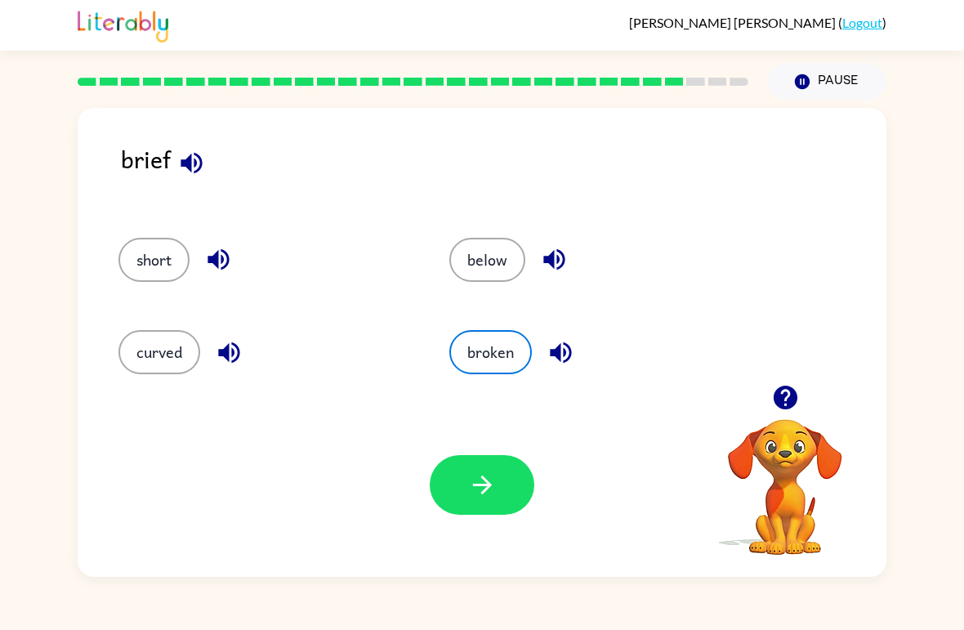
click at [479, 487] on icon "button" at bounding box center [482, 485] width 29 height 29
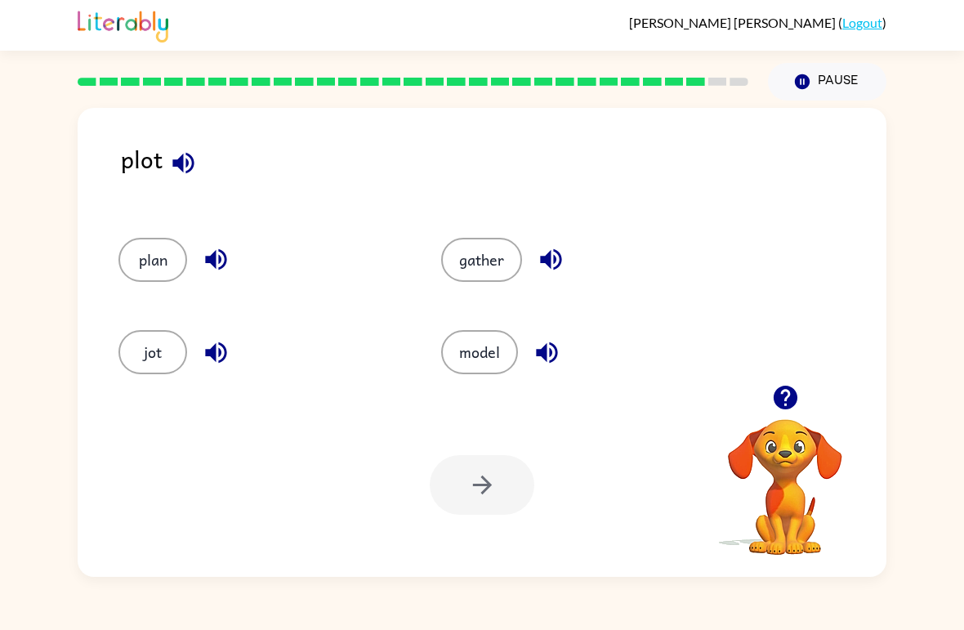
click at [144, 251] on button "plan" at bounding box center [152, 260] width 69 height 44
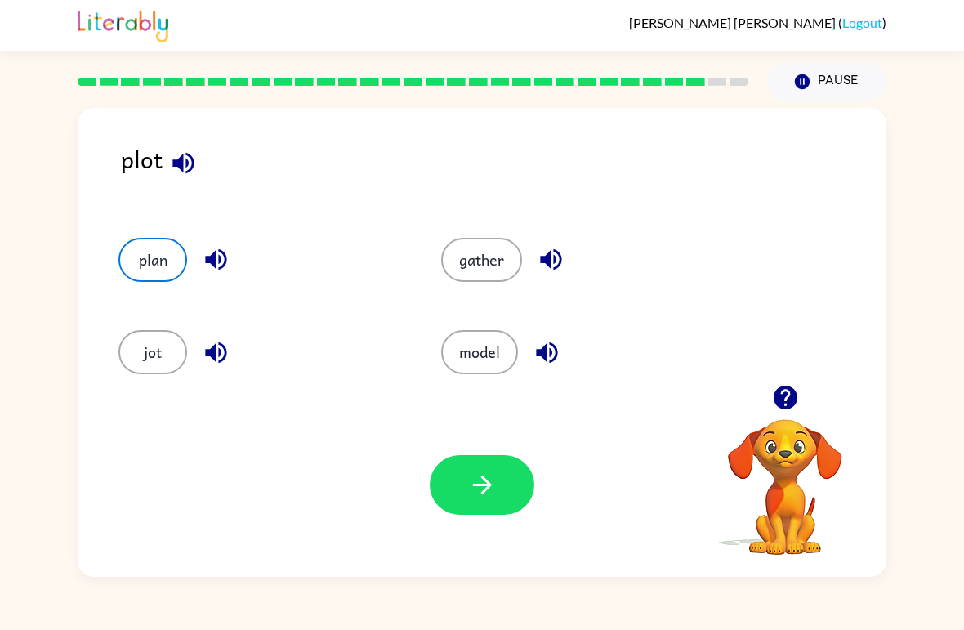
click at [453, 501] on button "button" at bounding box center [482, 485] width 105 height 60
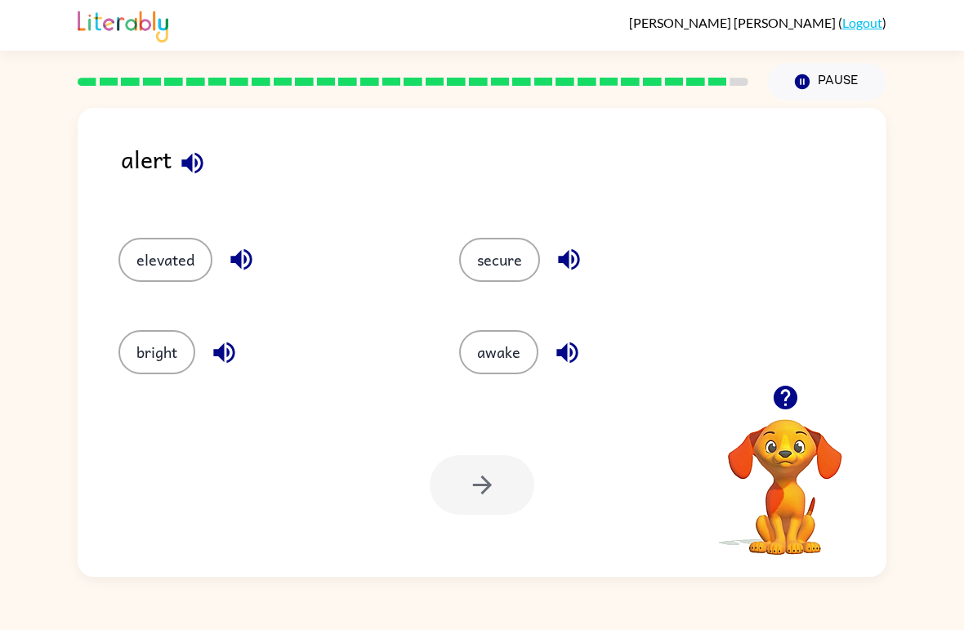
click at [509, 355] on button "awake" at bounding box center [498, 352] width 79 height 44
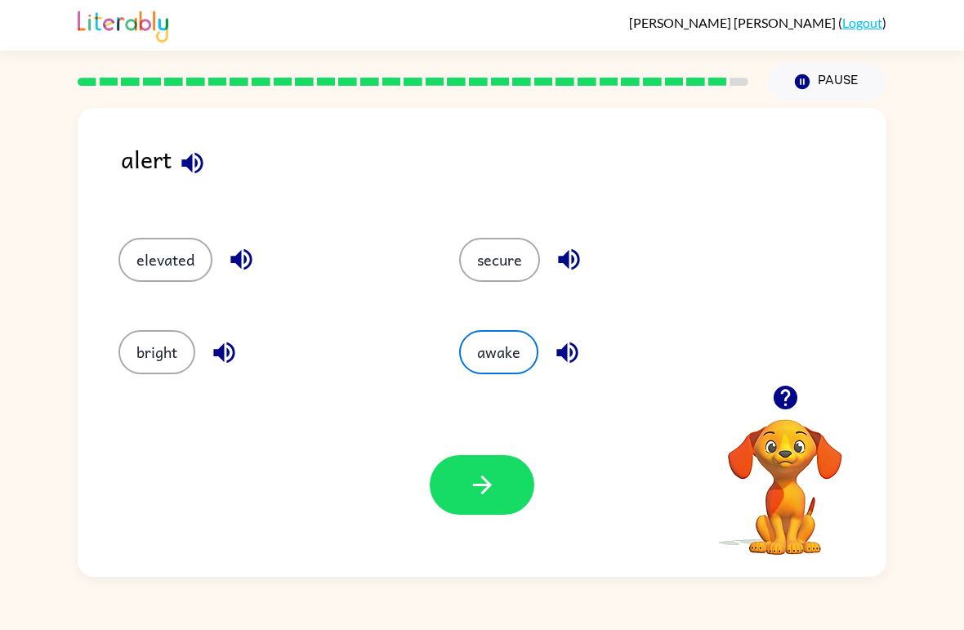
click at [471, 513] on button "button" at bounding box center [482, 485] width 105 height 60
